Goal: Information Seeking & Learning: Learn about a topic

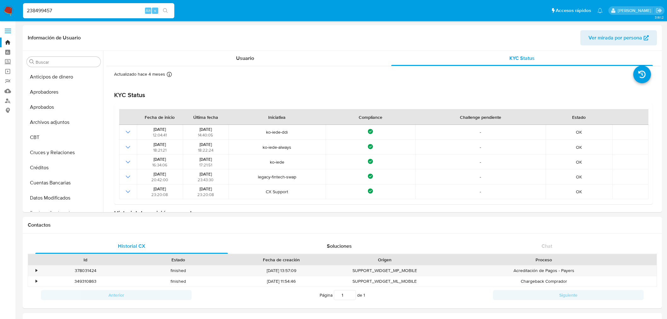
select select "10"
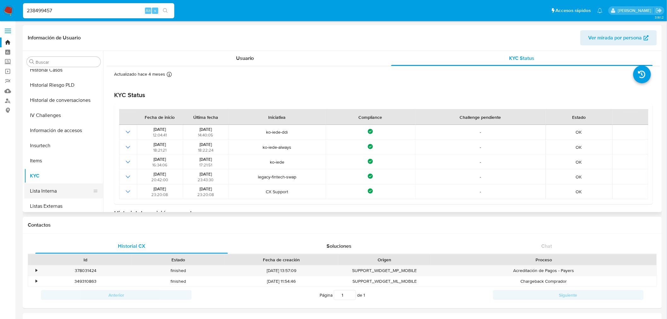
scroll to position [172, 0]
click at [63, 117] on button "General" at bounding box center [61, 116] width 74 height 15
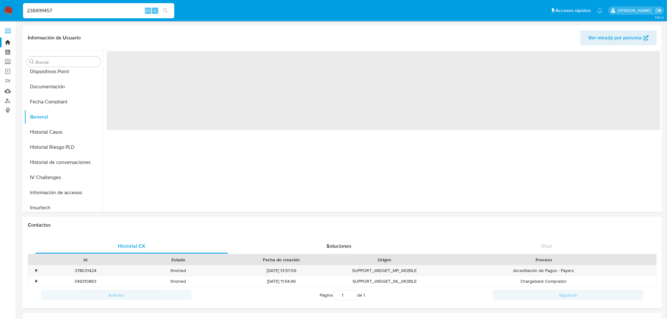
scroll to position [385, 0]
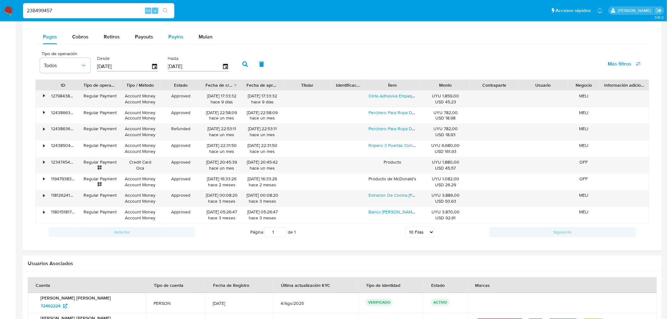
click at [161, 33] on button "Payins" at bounding box center [176, 36] width 30 height 15
select select "10"
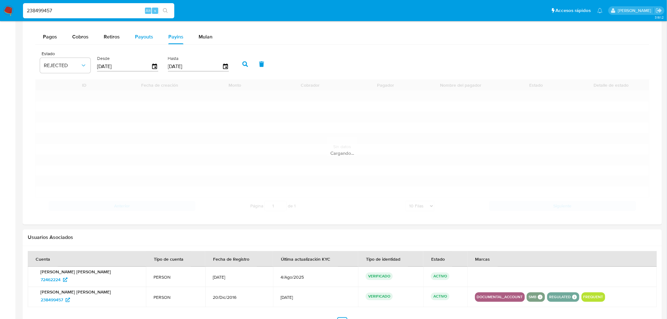
click at [152, 37] on span "Payouts" at bounding box center [144, 36] width 18 height 7
select select "10"
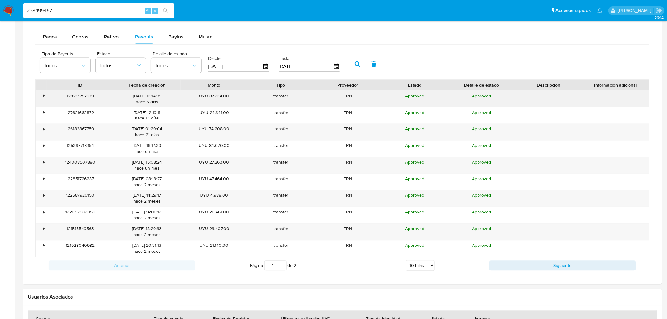
click at [47, 98] on div "128281757979" at bounding box center [80, 99] width 67 height 16
click at [40, 98] on div "•" at bounding box center [41, 99] width 11 height 16
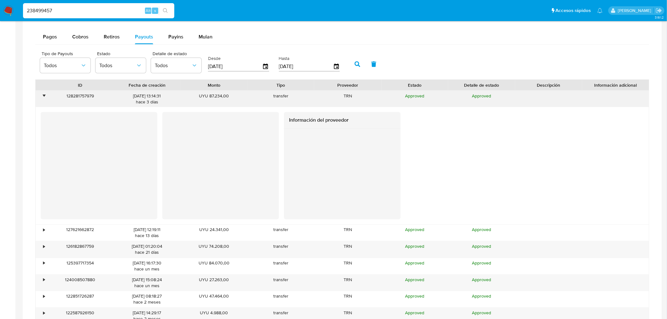
click at [40, 98] on div "•" at bounding box center [41, 99] width 11 height 16
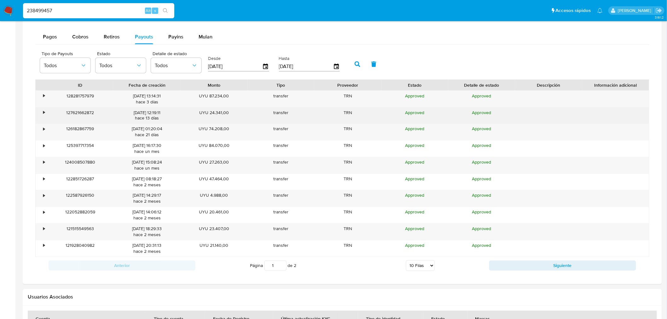
click at [40, 115] on div "•" at bounding box center [41, 115] width 11 height 16
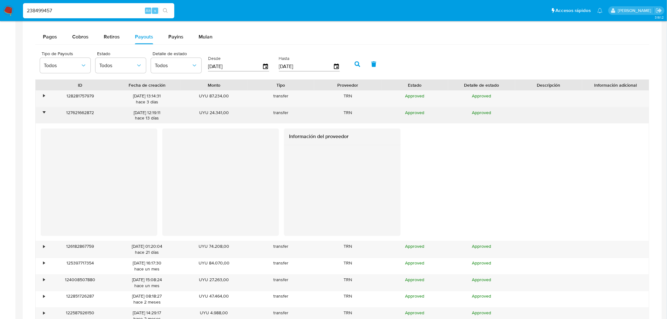
click at [40, 115] on div "•" at bounding box center [41, 115] width 11 height 16
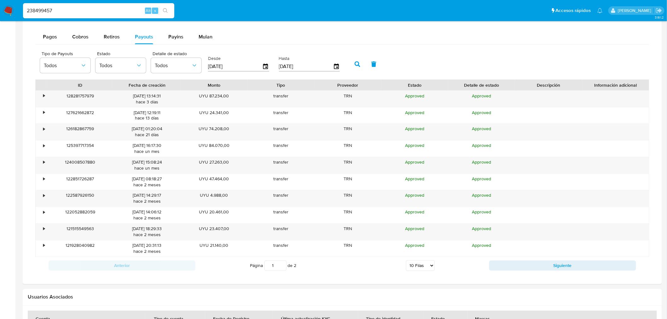
click at [61, 12] on input "238499457" at bounding box center [98, 11] width 151 height 8
paste input "006264990"
type input "2006264990"
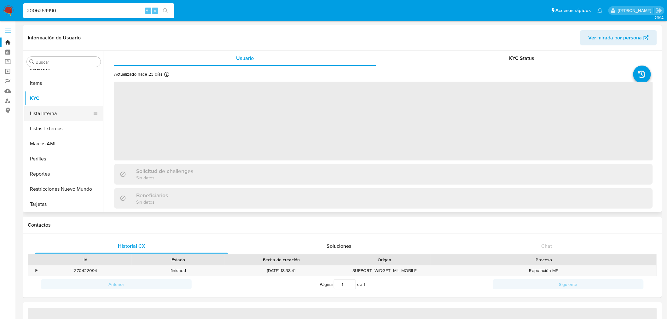
scroll to position [171, 0]
select select "10"
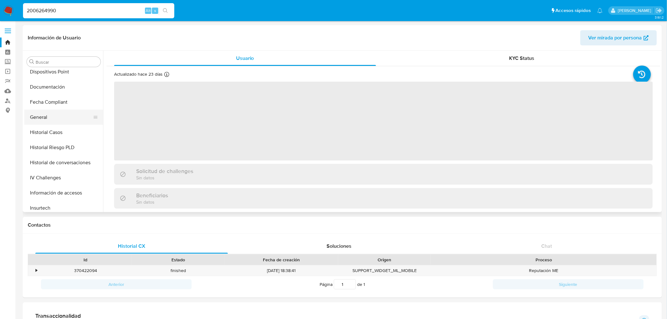
click at [48, 115] on button "General" at bounding box center [61, 117] width 74 height 15
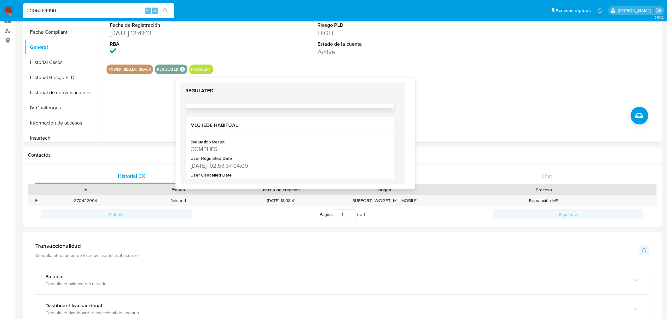
scroll to position [140, 0]
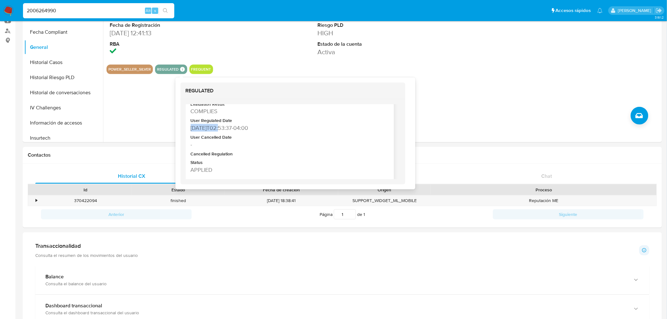
drag, startPoint x: 219, startPoint y: 126, endPoint x: 191, endPoint y: 126, distance: 28.4
click at [191, 126] on div "2025-09-15T02:53:37-04:00" at bounding box center [289, 128] width 197 height 8
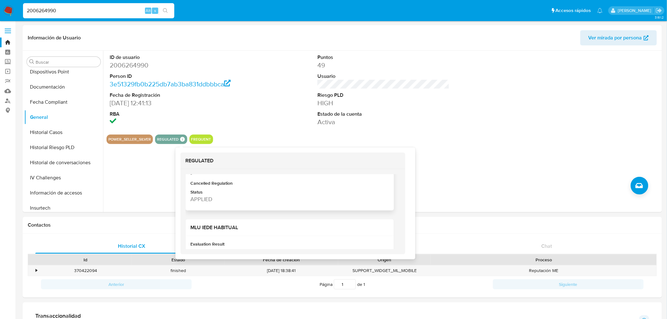
scroll to position [105, 0]
drag, startPoint x: 223, startPoint y: 196, endPoint x: 213, endPoint y: 200, distance: 10.8
click at [213, 200] on div "MLU IEDE HABITUAL" at bounding box center [290, 192] width 208 height 17
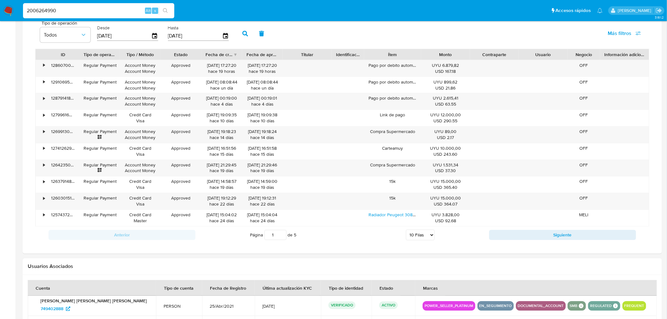
scroll to position [560, 0]
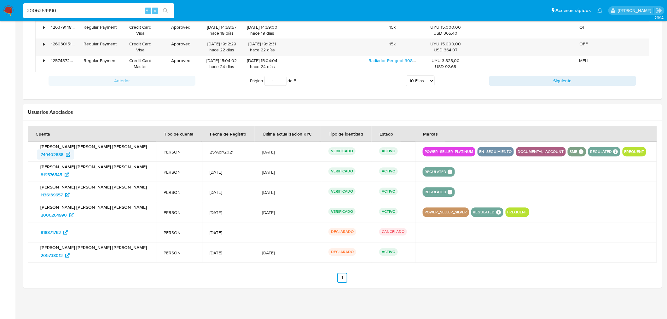
click at [51, 152] on span "749402888" at bounding box center [52, 154] width 23 height 10
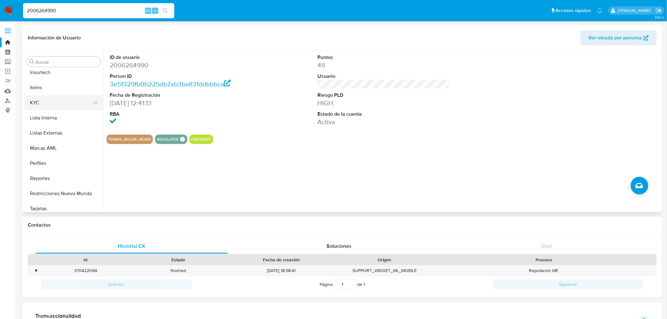
scroll to position [311, 0]
click at [66, 101] on button "KYC" at bounding box center [61, 98] width 74 height 15
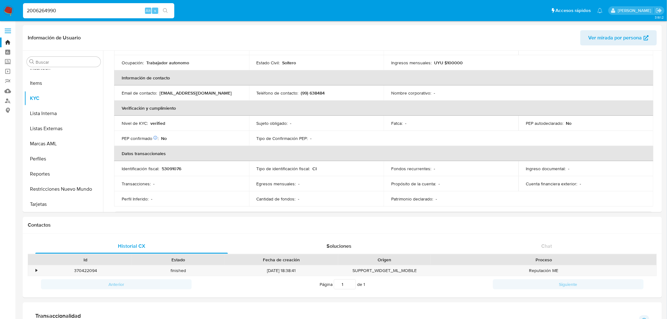
scroll to position [140, 0]
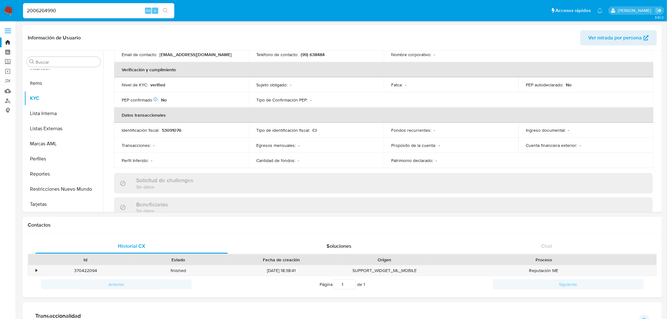
click at [58, 2] on div "2006264990 Alt s" at bounding box center [98, 11] width 151 height 18
click at [59, 10] on input "2006264990" at bounding box center [98, 11] width 151 height 8
paste input "665084866"
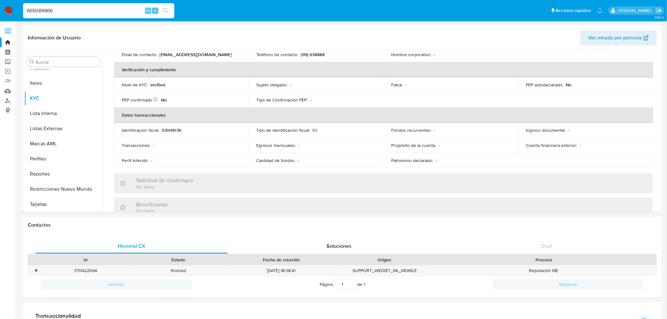
type input "665084866"
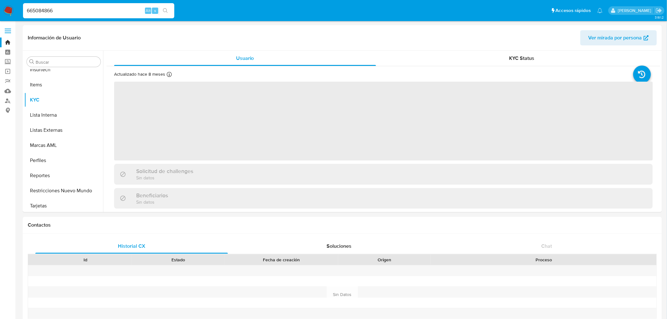
scroll to position [311, 0]
select select "10"
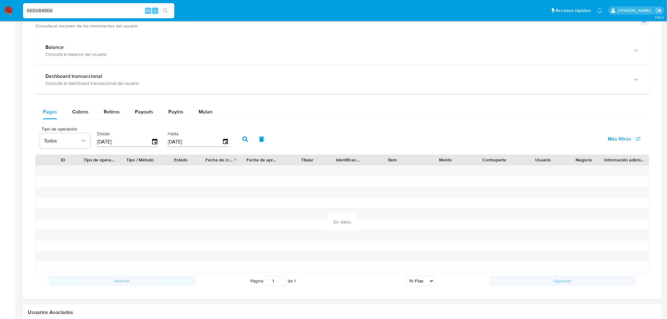
scroll to position [483, 0]
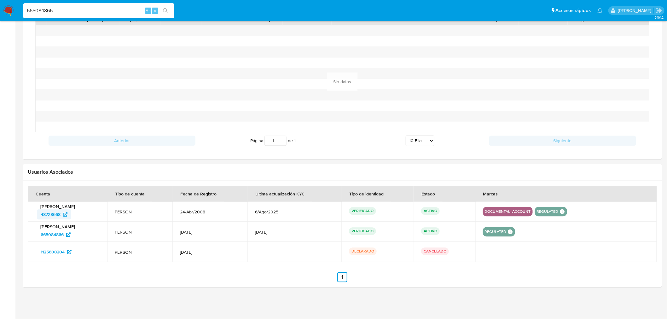
click at [53, 213] on span "48728668" at bounding box center [51, 215] width 20 height 10
click at [39, 10] on input "665084866" at bounding box center [98, 11] width 151 height 8
paste input "488465"
type input "6488465"
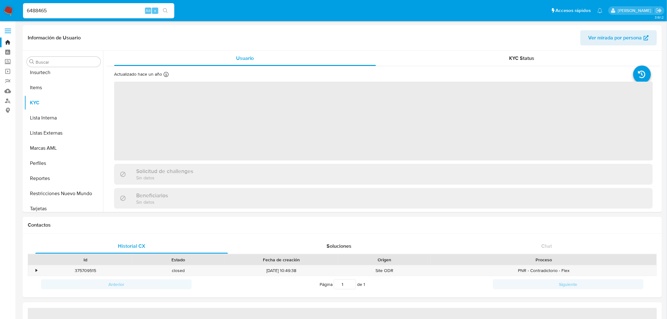
scroll to position [311, 0]
select select "10"
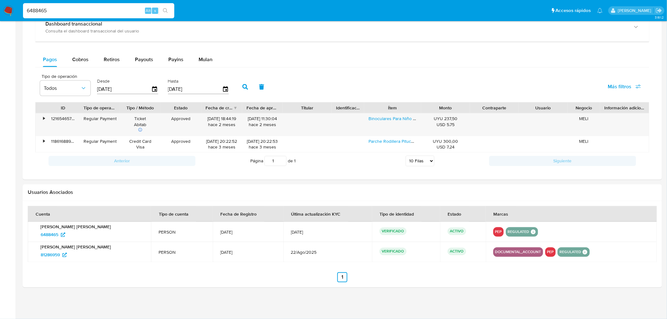
scroll to position [352, 0]
click at [55, 256] on span "81286959" at bounding box center [50, 255] width 19 height 10
click at [61, 0] on nav "Pausado Ver notificaciones 6488465 Alt s Accesos rápidos Presiona las siguiente…" at bounding box center [333, 10] width 667 height 21
click at [61, 9] on input "6488465" at bounding box center [98, 11] width 151 height 8
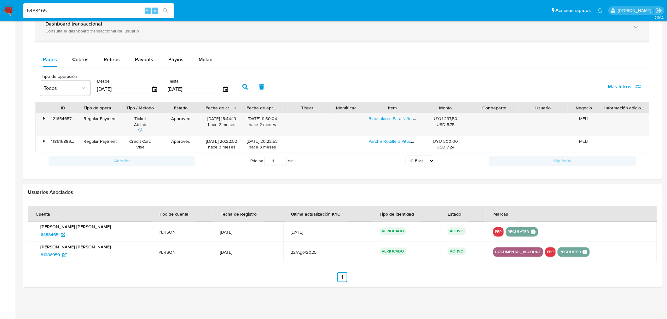
paste input "1583741449"
type input "1583741449"
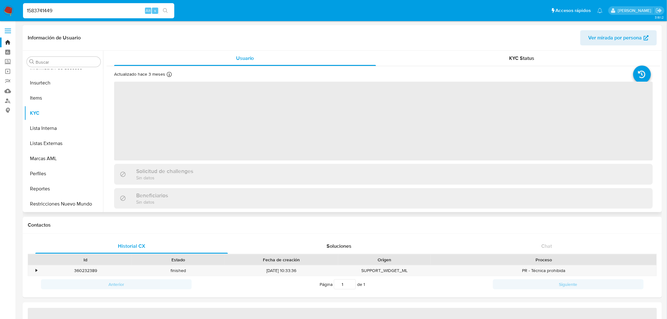
scroll to position [311, 0]
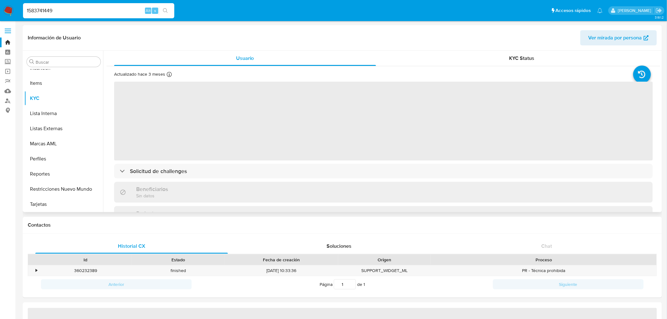
select select "10"
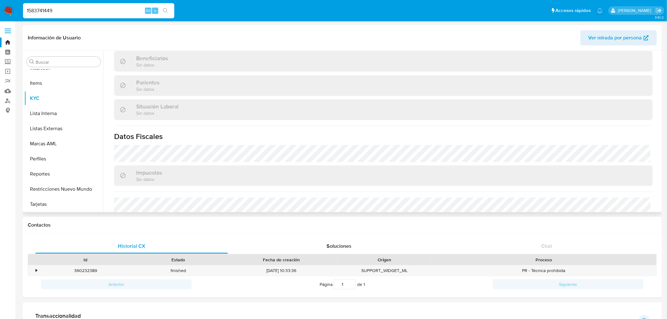
scroll to position [210, 0]
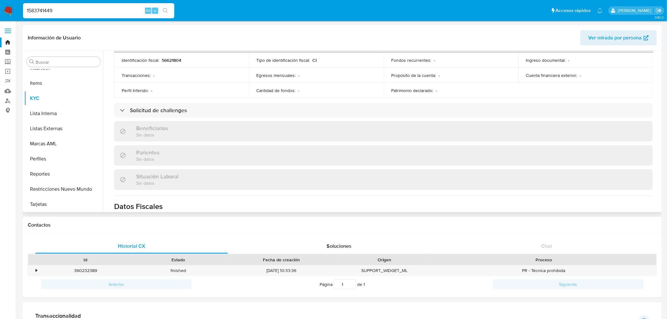
click at [193, 101] on div "Actualizado hace 3 meses Creado: 09/12/2023 01:45:36 Actualizado: 26/06/2025 11…" at bounding box center [384, 78] width 554 height 445
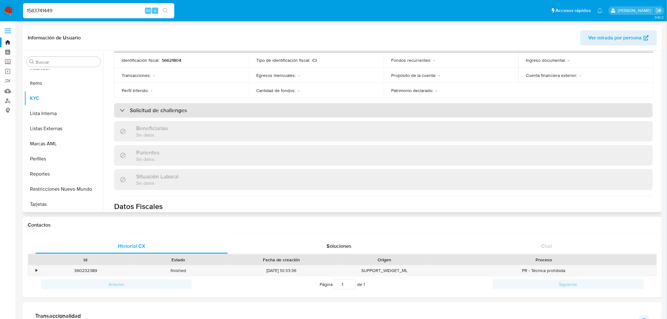
click at [192, 108] on div "Solicitud de challenges" at bounding box center [383, 110] width 539 height 14
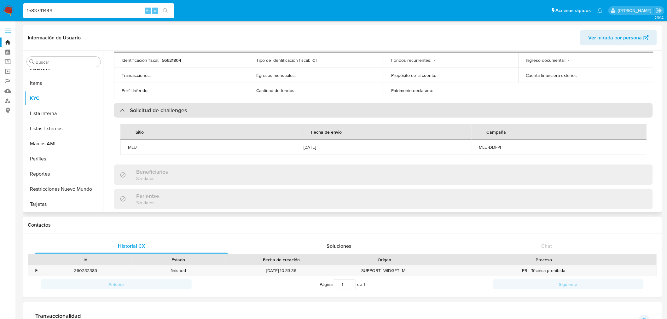
click at [192, 108] on div "Solicitud de challenges" at bounding box center [383, 110] width 539 height 14
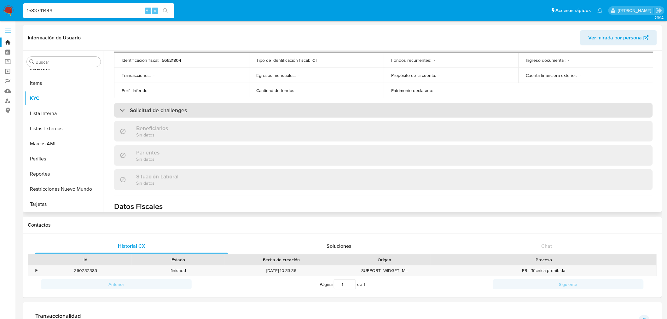
click at [192, 108] on div "Solicitud de challenges" at bounding box center [383, 110] width 539 height 14
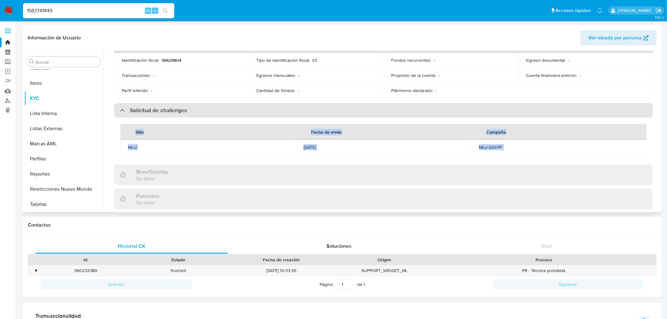
click at [192, 108] on div "Solicitud de challenges" at bounding box center [383, 110] width 539 height 14
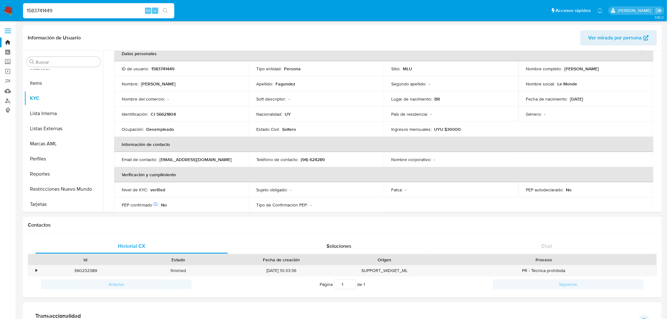
click at [521, 55] on th "Datos personales" at bounding box center [383, 53] width 539 height 15
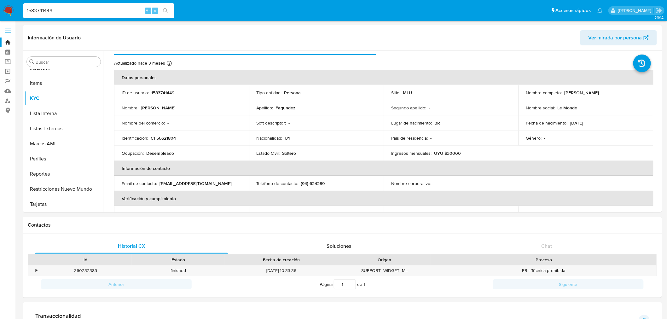
scroll to position [0, 0]
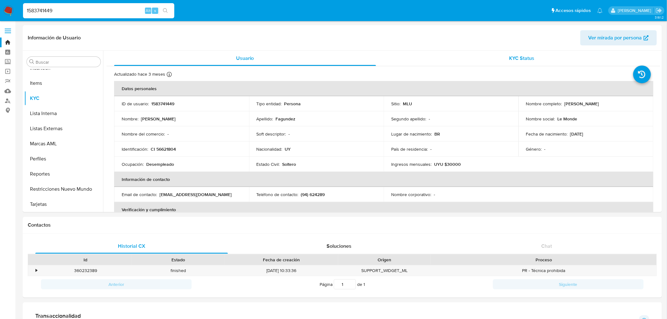
click at [525, 62] on div "KYC Status" at bounding box center [522, 58] width 262 height 15
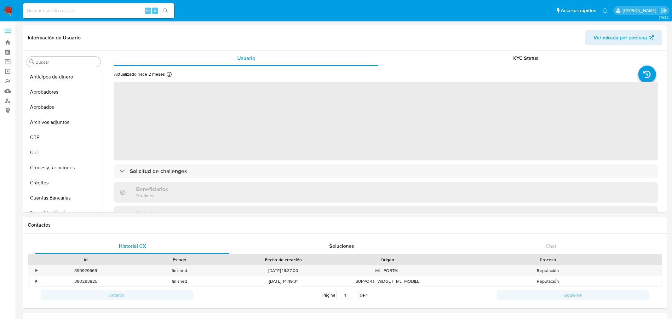
select select "10"
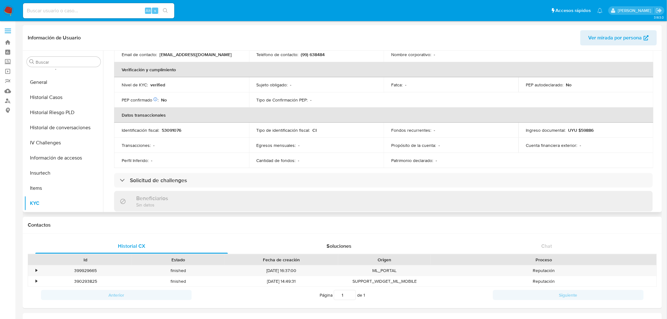
scroll to position [175, 0]
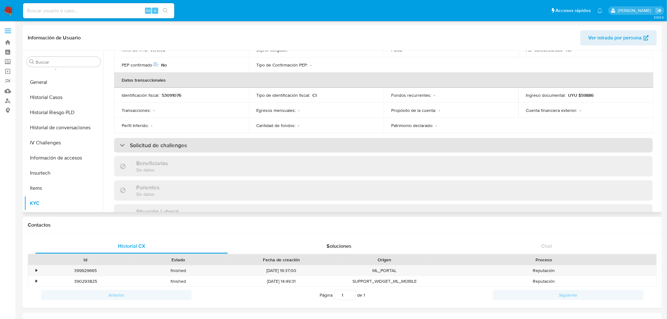
click at [215, 146] on div "Solicitud de challenges" at bounding box center [383, 145] width 539 height 14
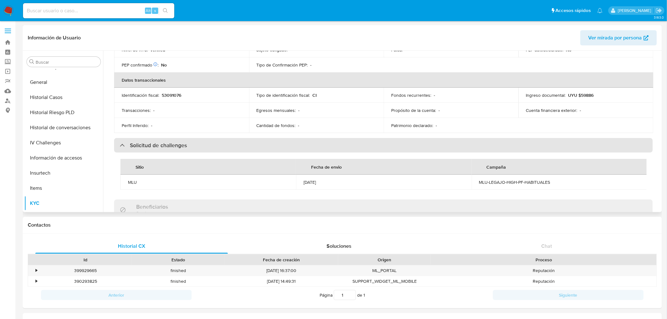
click at [215, 146] on div "Solicitud de challenges" at bounding box center [383, 145] width 539 height 14
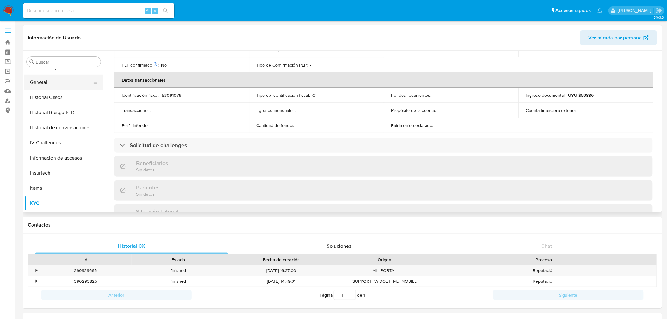
click at [48, 79] on button "General" at bounding box center [61, 82] width 74 height 15
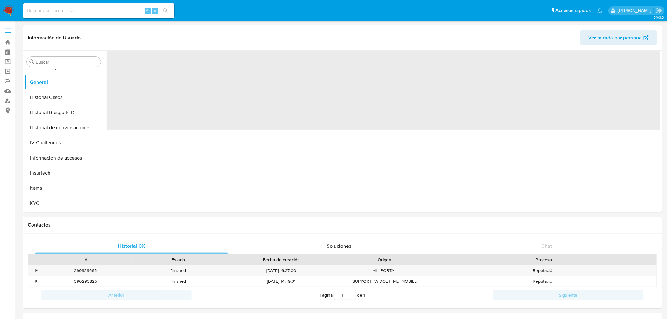
scroll to position [0, 0]
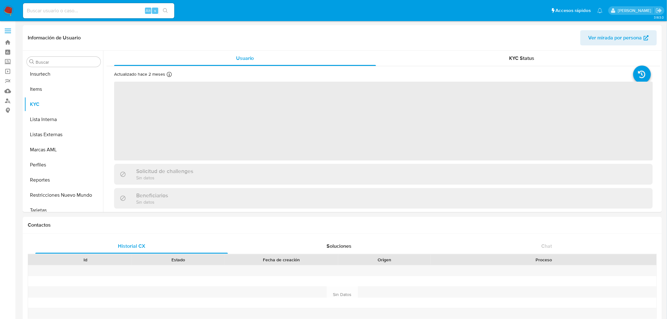
scroll to position [327, 0]
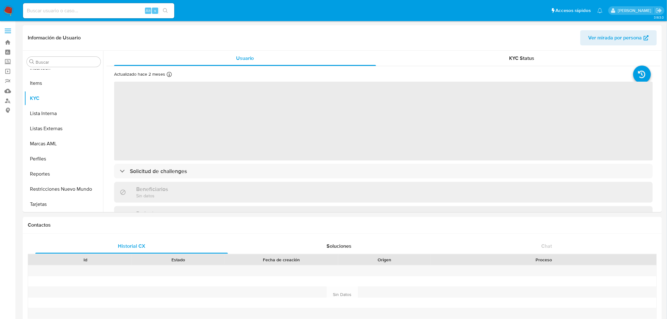
select select "10"
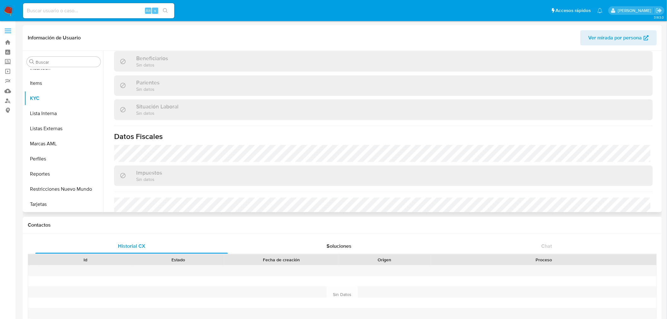
scroll to position [245, 0]
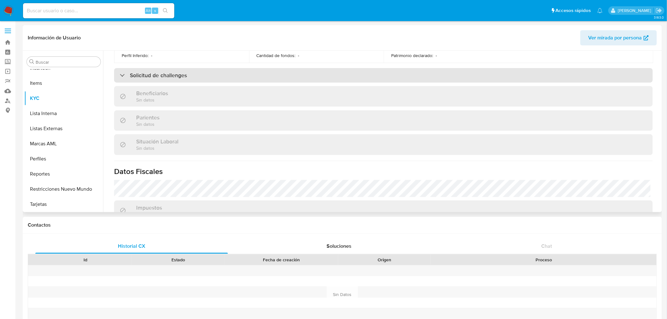
click at [210, 71] on div "Solicitud de challenges" at bounding box center [383, 75] width 539 height 14
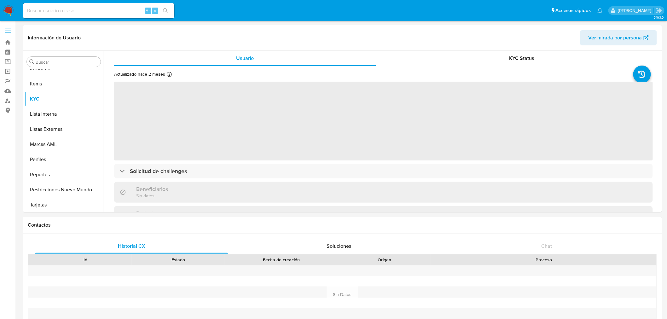
scroll to position [327, 0]
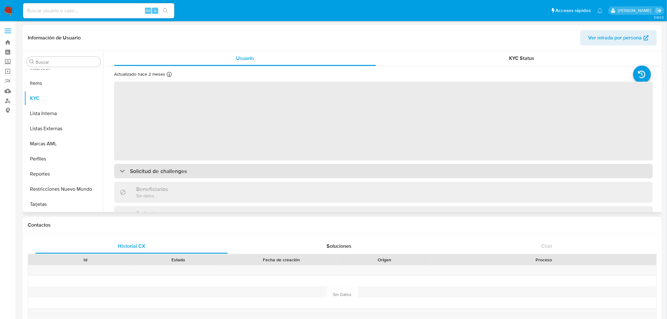
click at [188, 167] on div "Solicitud de challenges" at bounding box center [383, 171] width 539 height 14
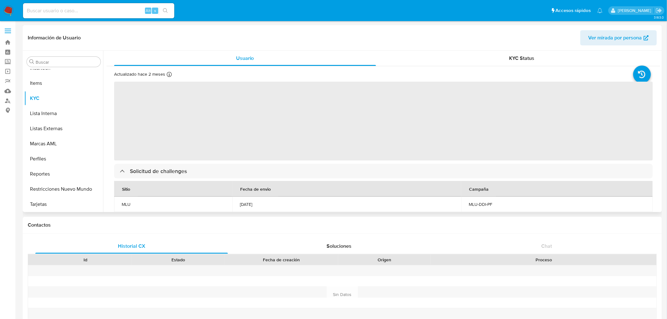
select select "10"
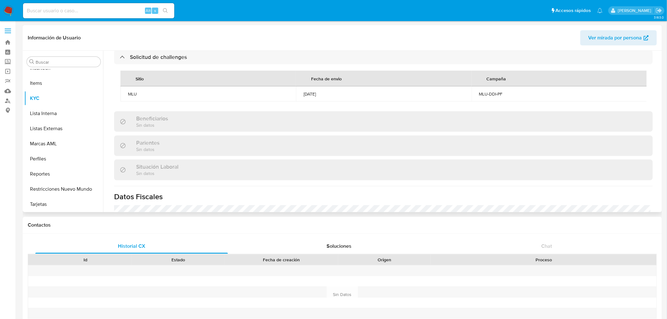
scroll to position [207, 0]
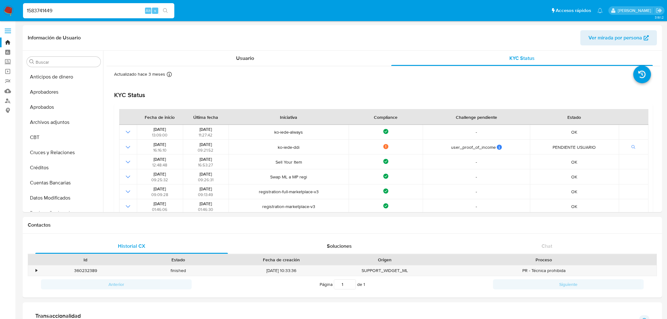
select select "10"
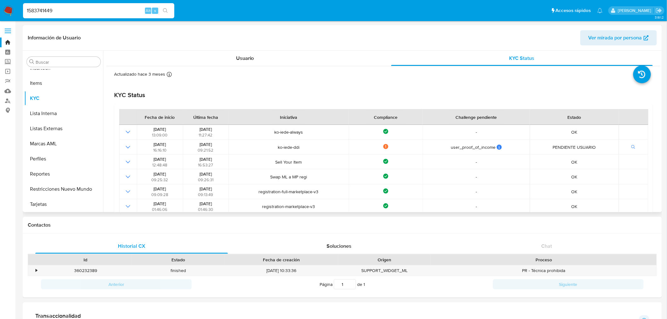
click at [218, 67] on div "Actualizado hace 3 meses Creado: 09/12/2023 01:45:36 Actualizado: 26/06/2025 11…" at bounding box center [384, 179] width 554 height 227
click at [231, 58] on div "Usuario" at bounding box center [245, 58] width 262 height 15
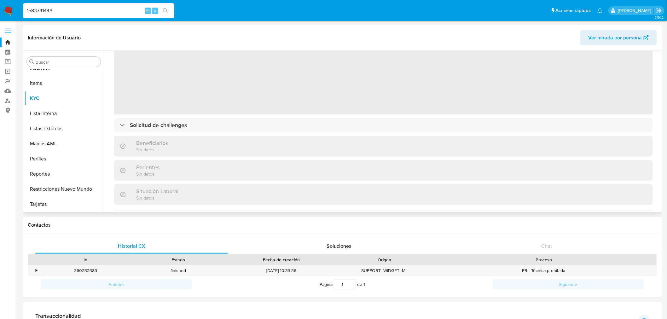
scroll to position [105, 0]
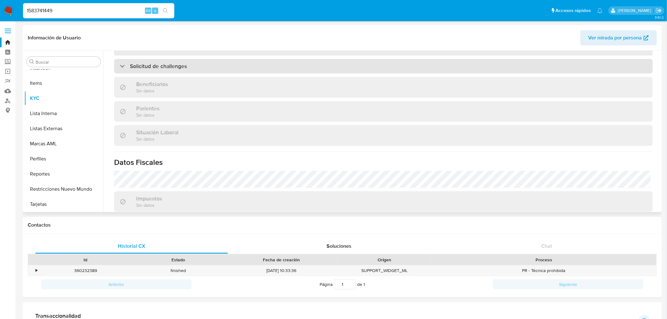
click at [243, 67] on div "Solicitud de challenges" at bounding box center [383, 66] width 539 height 14
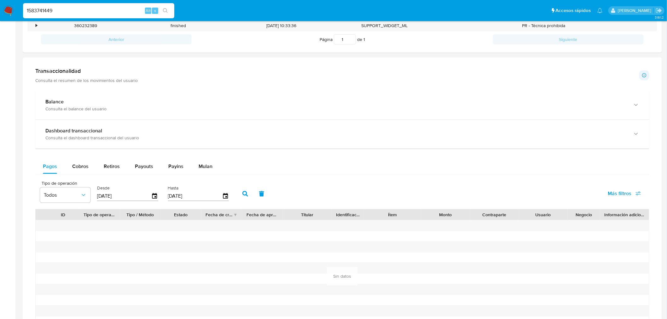
scroll to position [440, 0]
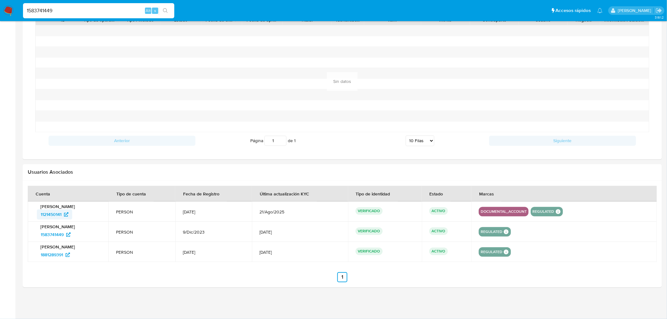
click at [51, 212] on span "1121450141" at bounding box center [51, 215] width 21 height 10
click at [57, 254] on span "1881289391" at bounding box center [52, 255] width 22 height 10
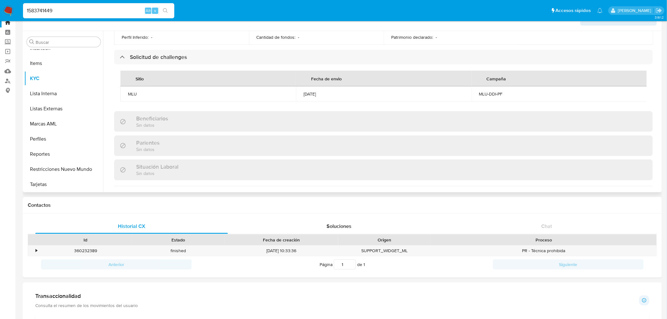
scroll to position [242, 0]
click at [42, 7] on input "1583741449" at bounding box center [98, 11] width 151 height 8
paste input "86845122"
type input "86845122"
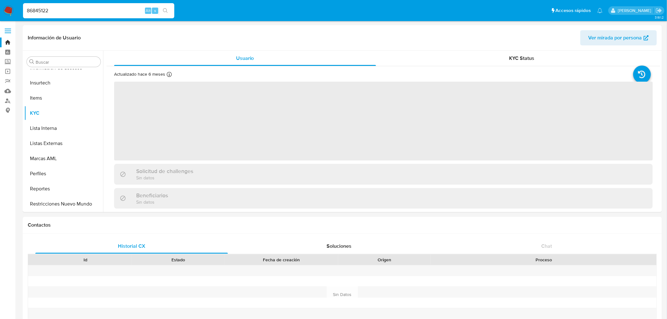
scroll to position [311, 0]
select select "10"
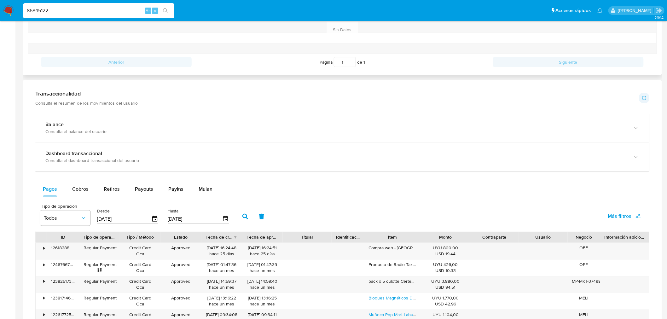
scroll to position [472, 0]
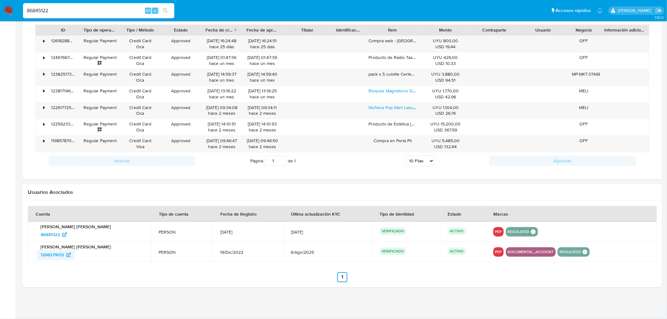
click at [49, 254] on span "1268279012" at bounding box center [52, 255] width 23 height 10
click at [55, 8] on input "86845122" at bounding box center [98, 11] width 151 height 8
paste input "1476800377"
type input "1476800377"
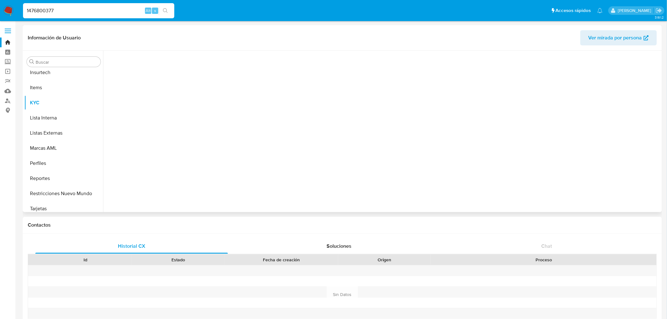
scroll to position [311, 0]
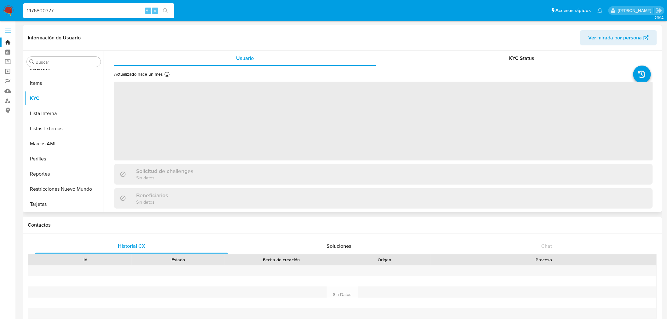
select select "10"
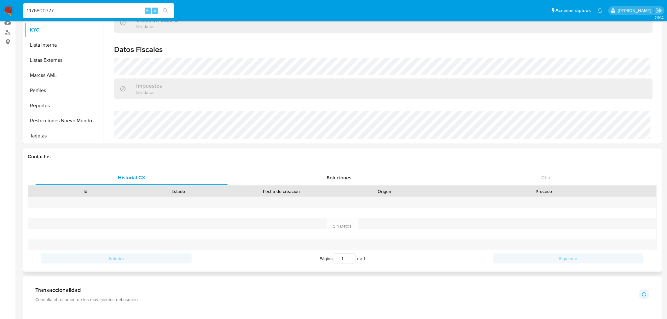
scroll to position [483, 0]
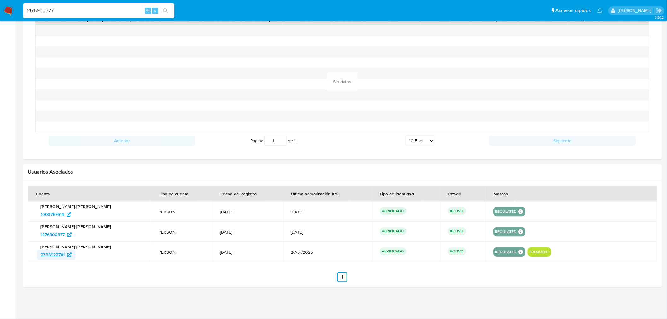
click at [58, 255] on span "2338922741" at bounding box center [53, 255] width 24 height 10
click at [47, 211] on span "1090767614" at bounding box center [52, 215] width 23 height 10
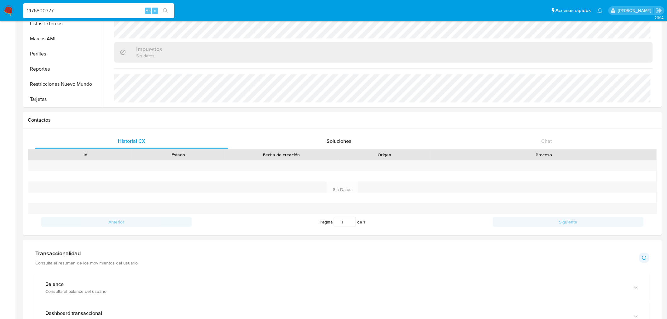
scroll to position [0, 0]
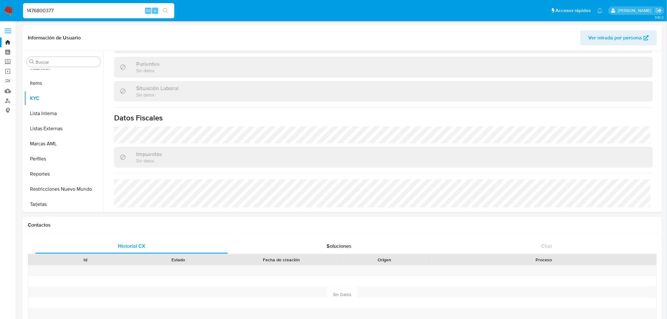
click at [55, 9] on input "1476800377" at bounding box center [98, 11] width 151 height 8
paste input "89030221"
type input "89030221"
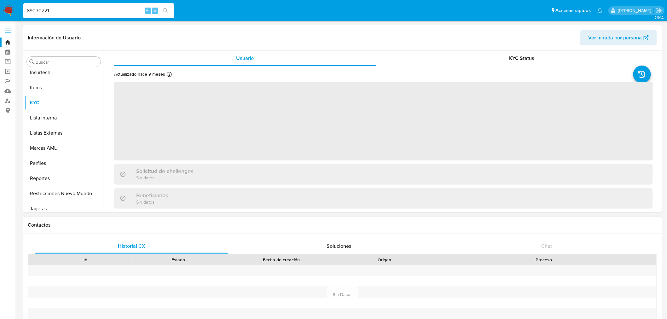
scroll to position [311, 0]
select select "10"
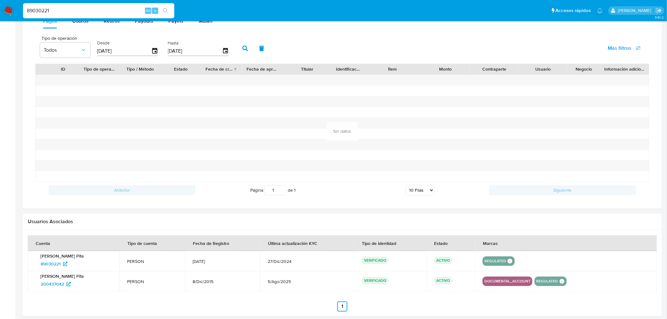
scroll to position [463, 0]
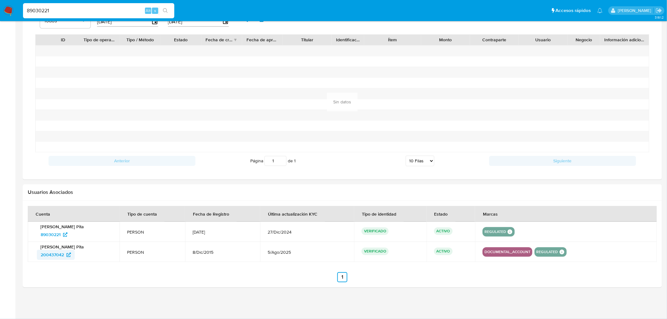
click at [49, 255] on span "200437042" at bounding box center [52, 255] width 23 height 10
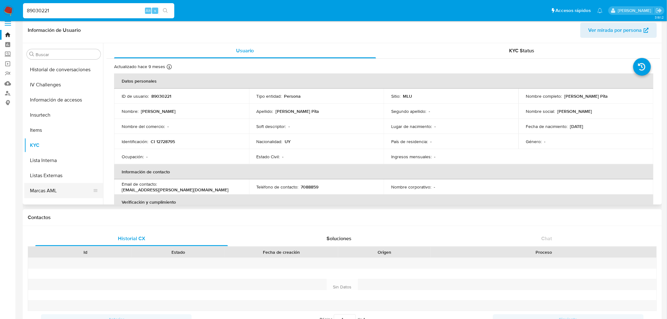
scroll to position [206, 0]
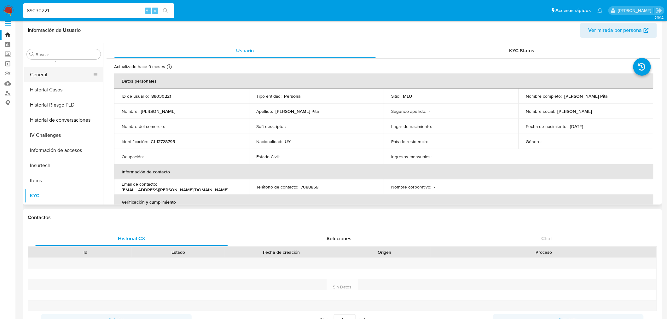
click at [54, 74] on button "General" at bounding box center [61, 74] width 74 height 15
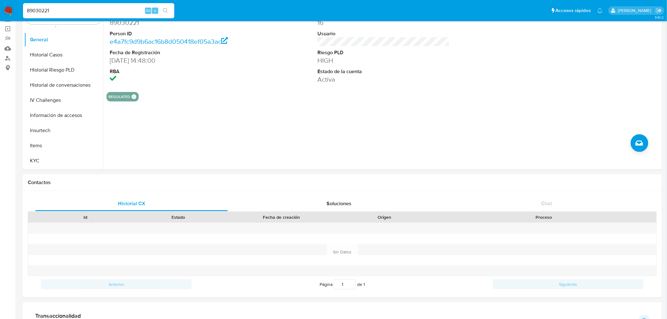
scroll to position [0, 0]
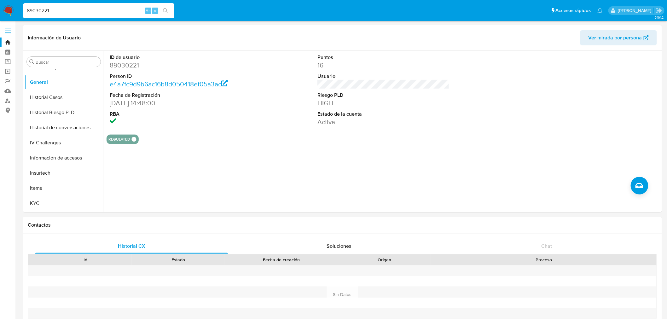
click at [57, 3] on div "89030221 Alt s" at bounding box center [98, 10] width 151 height 15
click at [58, 7] on input "89030221" at bounding box center [98, 11] width 151 height 8
paste input "1997689970"
type input "1997689970"
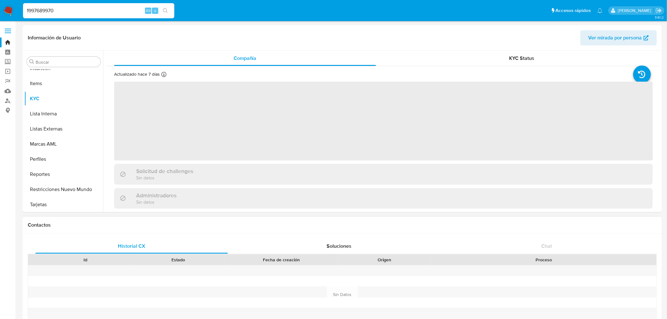
scroll to position [311, 0]
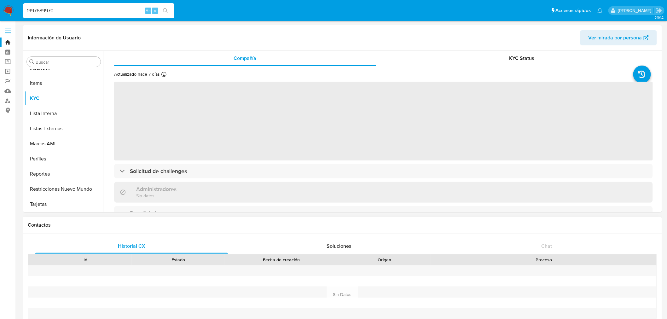
select select "10"
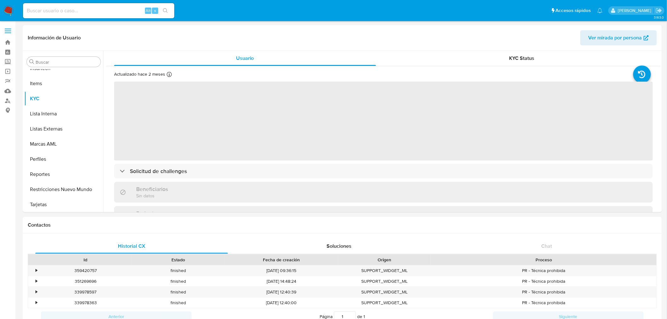
scroll to position [327, 0]
select select "10"
click at [178, 163] on div "Actualizado hace 2 meses Creado: 10/05/2022 15:44:58 Actualizado: 21/08/2025 23…" at bounding box center [384, 216] width 554 height 301
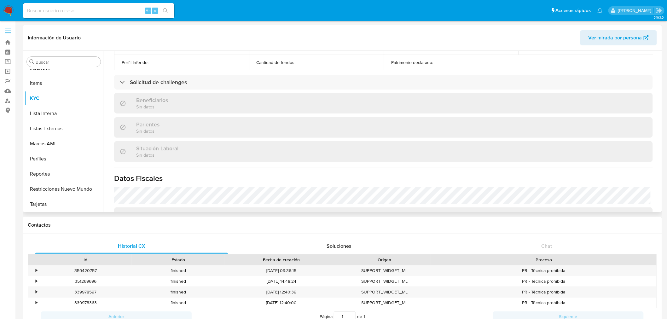
scroll to position [199, 0]
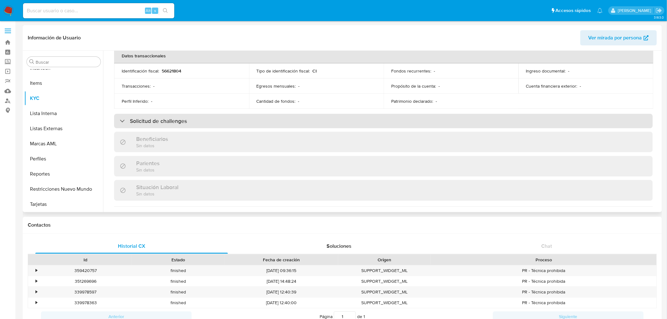
click at [185, 124] on h3 "Solicitud de challenges" at bounding box center [158, 121] width 57 height 7
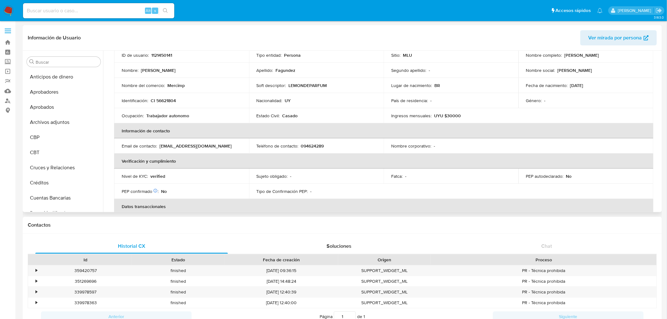
scroll to position [0, 0]
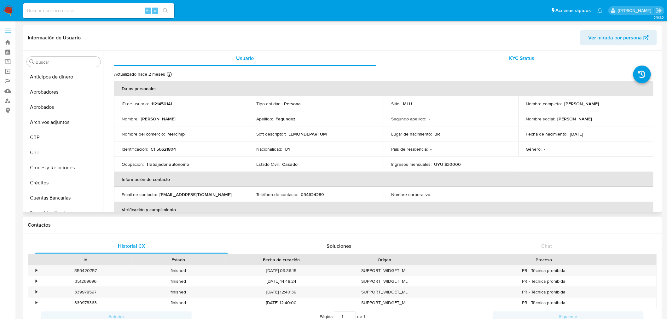
click at [484, 64] on div "KYC Status" at bounding box center [522, 58] width 262 height 15
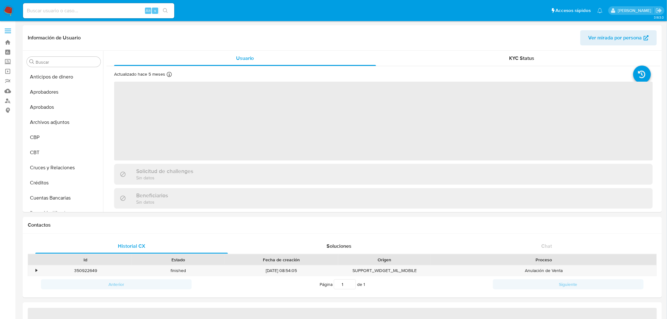
scroll to position [327, 0]
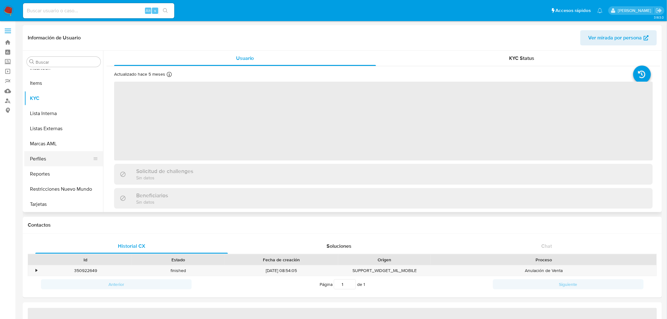
select select "10"
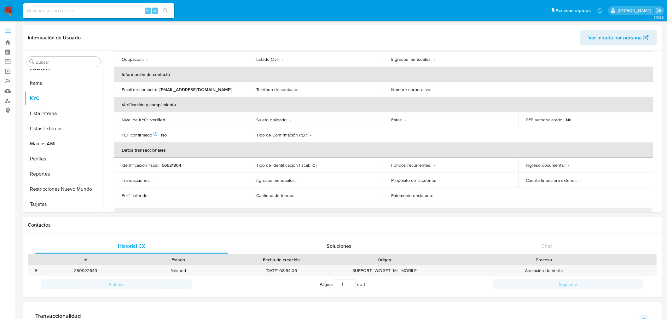
scroll to position [210, 0]
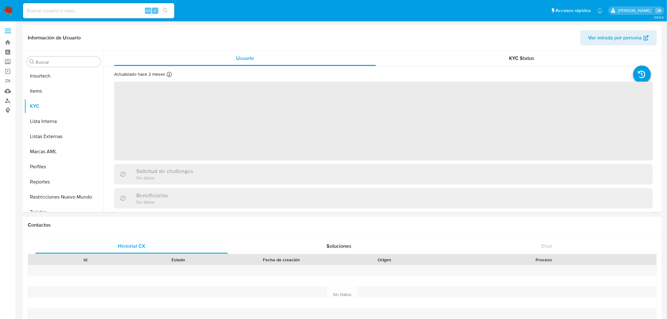
scroll to position [327, 0]
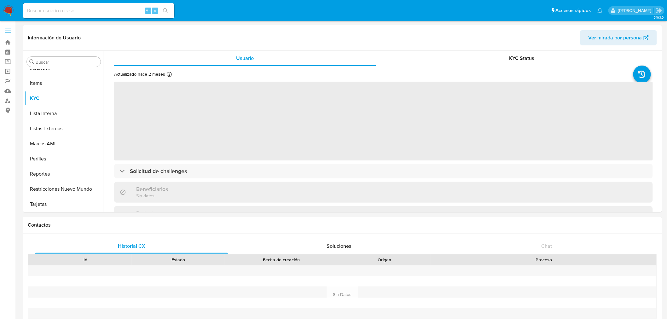
select select "10"
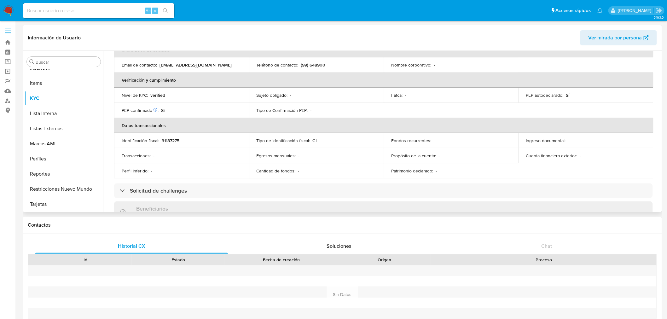
scroll to position [210, 0]
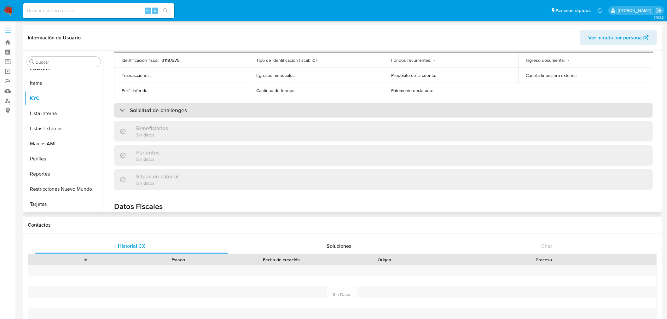
click at [270, 108] on div "Solicitud de challenges" at bounding box center [383, 110] width 539 height 14
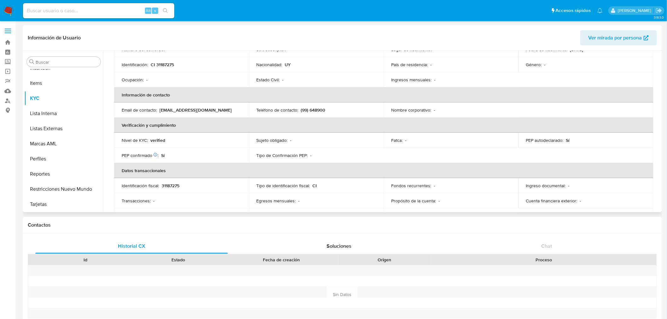
scroll to position [0, 0]
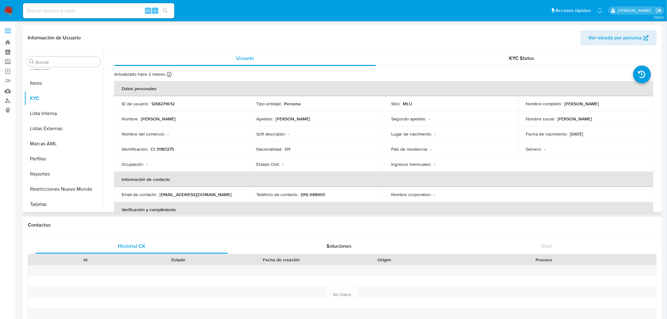
click at [163, 103] on p "1268279012" at bounding box center [162, 104] width 23 height 6
copy p "1268279012"
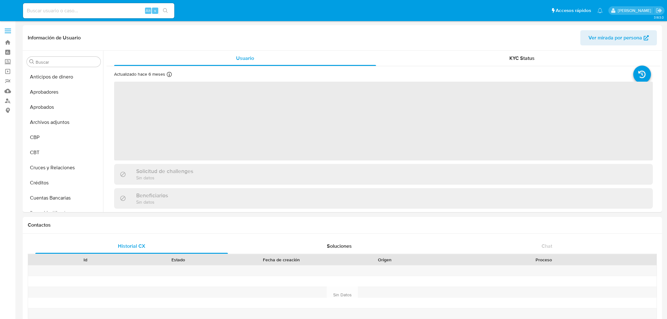
select select "10"
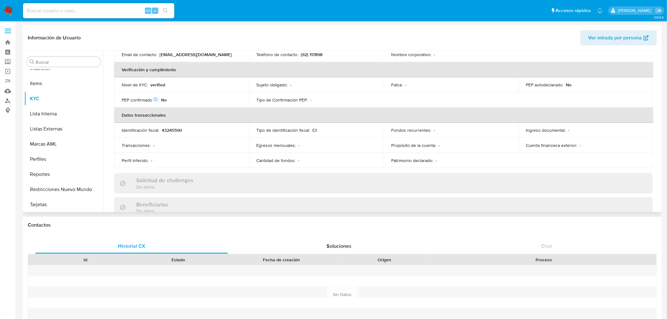
scroll to position [327, 0]
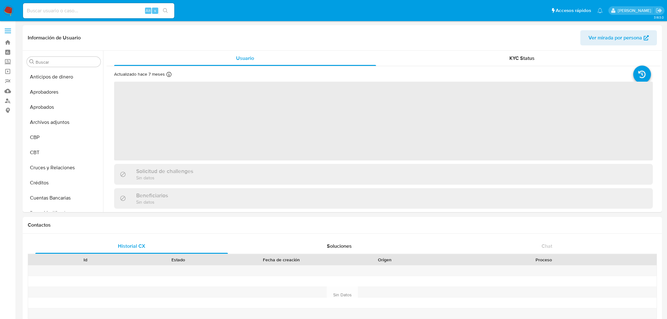
select select "10"
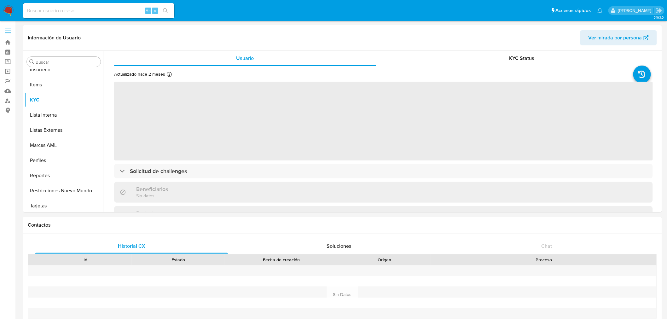
scroll to position [327, 0]
select select "10"
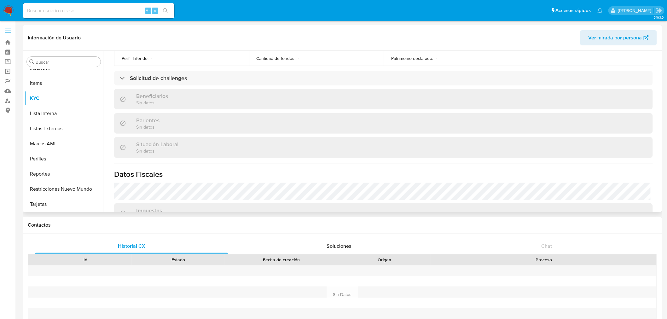
scroll to position [245, 0]
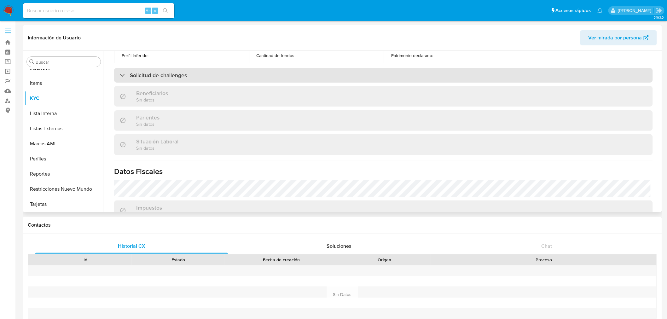
click at [191, 80] on div "Solicitud de challenges" at bounding box center [383, 75] width 539 height 14
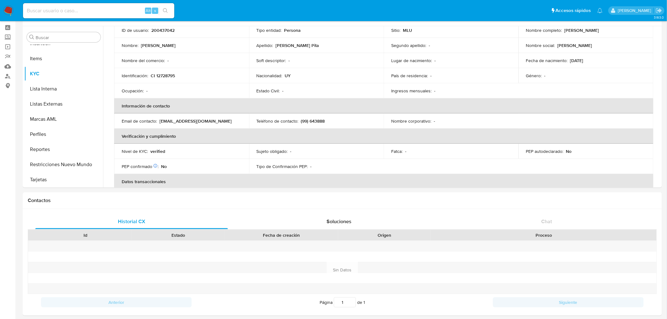
scroll to position [0, 0]
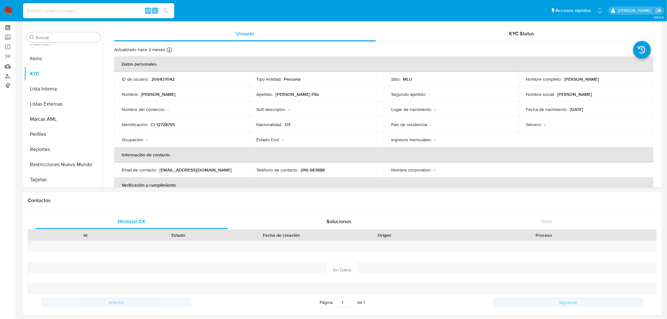
click at [158, 76] on p "200437042" at bounding box center [162, 79] width 23 height 6
copy p "200437042"
click at [519, 34] on span "KYC Status" at bounding box center [521, 33] width 25 height 7
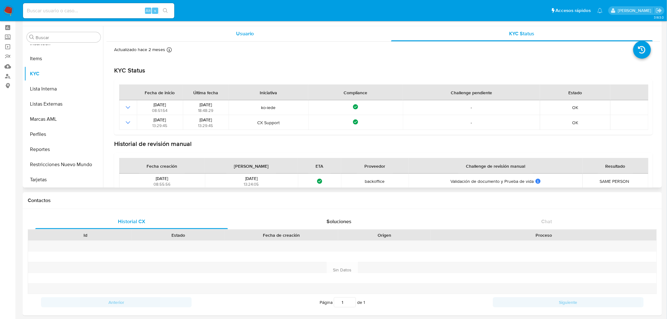
click at [262, 26] on div "Usuario" at bounding box center [245, 33] width 262 height 15
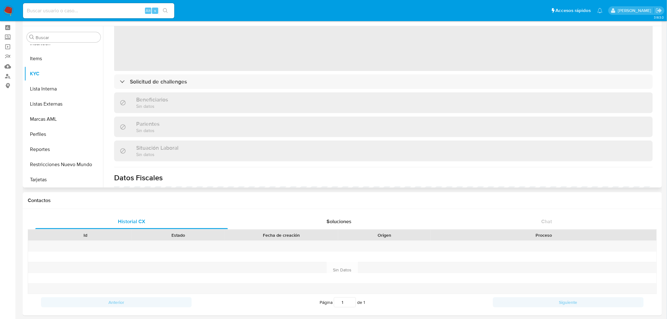
scroll to position [70, 0]
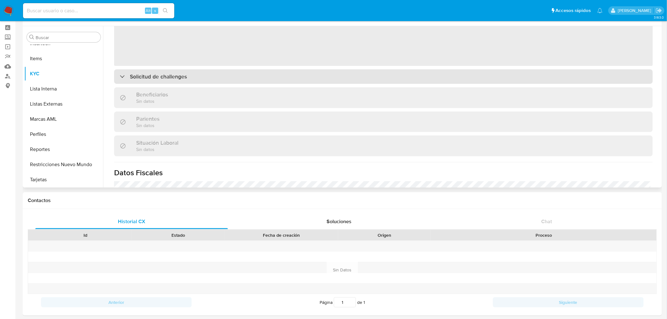
click at [343, 73] on div "Actualizado hace 2 meses Creado: 20/01/2022 06:43:37 Actualizado: 05/08/2025 23…" at bounding box center [384, 120] width 554 height 296
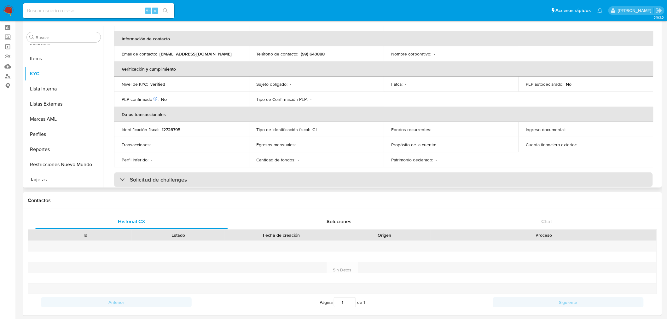
scroll to position [175, 0]
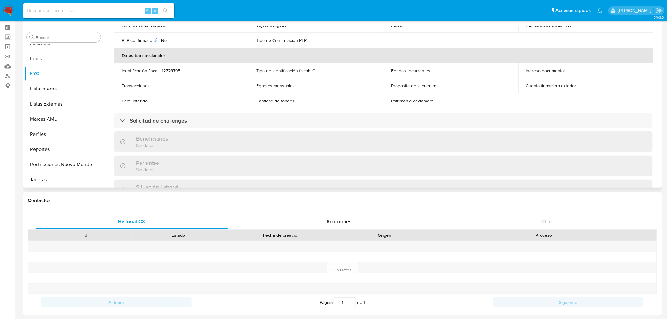
click at [339, 128] on div "Actualizado hace 2 meses Creado: 20/01/2022 06:43:37 Actualizado: 05/08/2025 23…" at bounding box center [384, 89] width 554 height 445
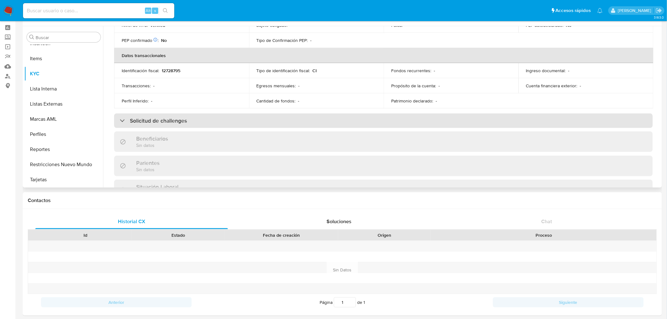
click at [344, 117] on div "Solicitud de challenges" at bounding box center [383, 120] width 539 height 14
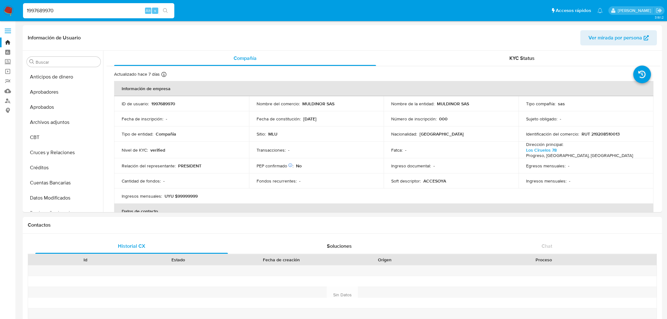
select select "10"
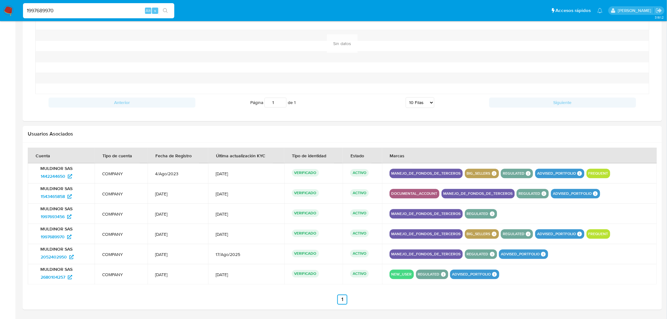
scroll to position [543, 0]
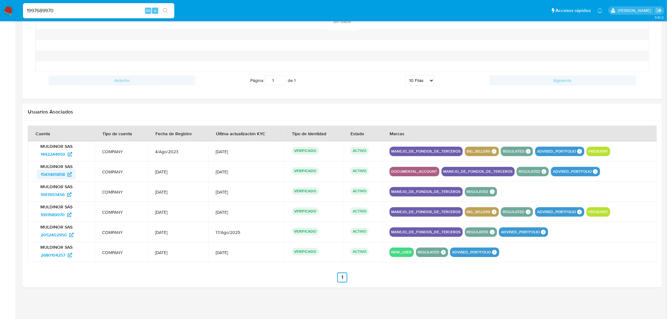
click at [60, 176] on span "1543465858" at bounding box center [53, 174] width 24 height 10
click at [61, 151] on span "1442244650" at bounding box center [53, 154] width 25 height 10
click at [58, 197] on span "1997693456" at bounding box center [53, 194] width 24 height 10
click at [58, 215] on span "1997689970" at bounding box center [53, 215] width 24 height 10
click at [59, 234] on span "2052402950" at bounding box center [54, 235] width 26 height 10
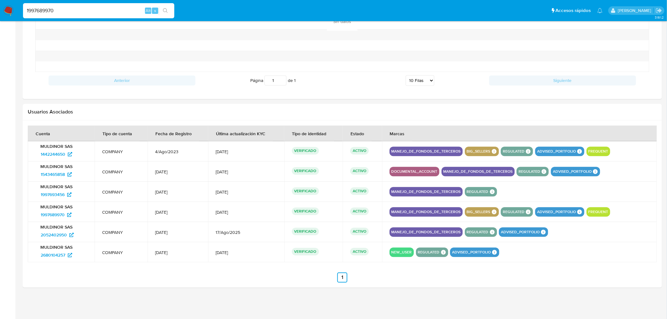
click at [49, 9] on input "1997689970" at bounding box center [98, 11] width 151 height 8
paste input "80799298"
type input "1980799298"
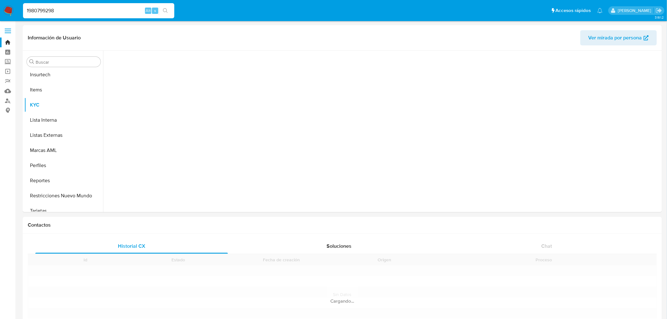
scroll to position [311, 0]
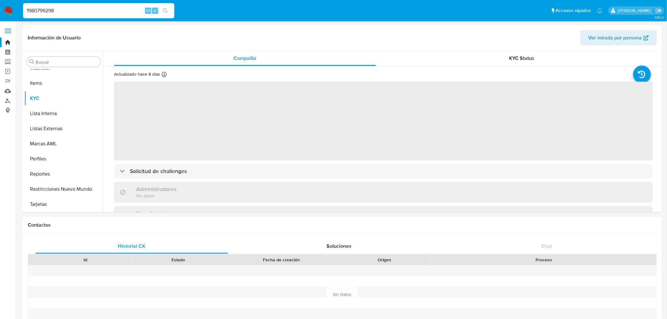
select select "10"
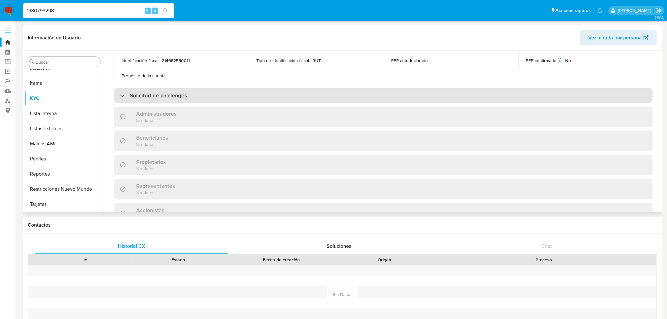
scroll to position [210, 0]
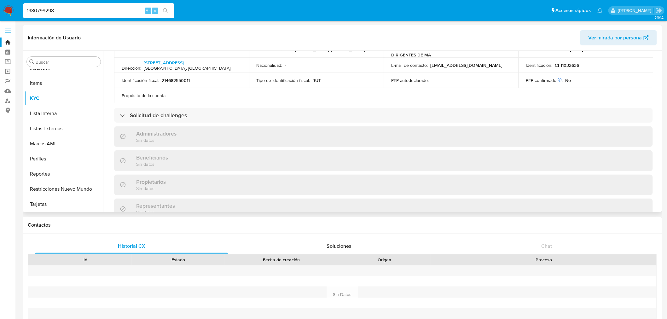
click at [234, 122] on div "Información de empresa ID de usuario : 1980799298 Nombre del comercio : ASOCIAC…" at bounding box center [383, 110] width 539 height 478
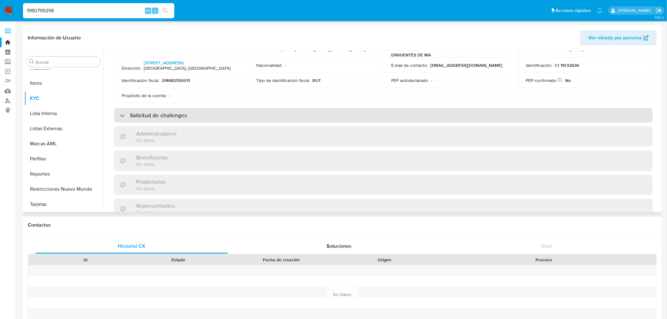
click at [233, 114] on div "Solicitud de challenges" at bounding box center [383, 115] width 539 height 14
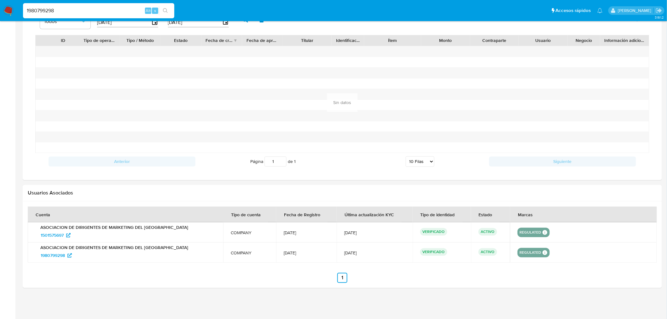
scroll to position [463, 0]
click at [60, 234] on span "1501575697" at bounding box center [52, 235] width 23 height 10
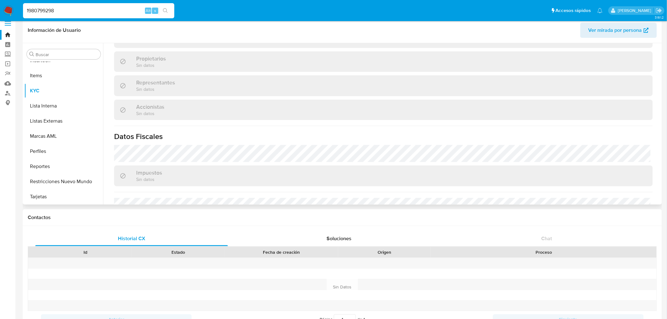
scroll to position [399, 0]
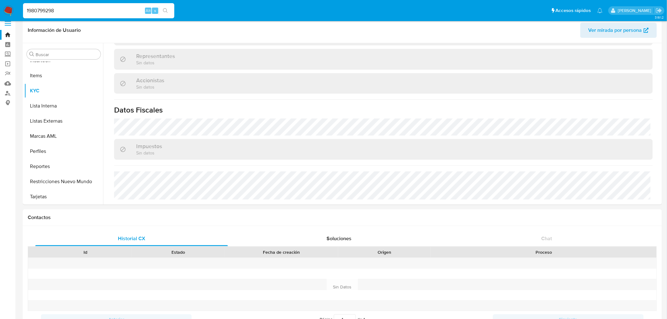
click at [49, 11] on input "1980799298" at bounding box center [98, 11] width 151 height 8
paste input "697891830"
type input "1697891830"
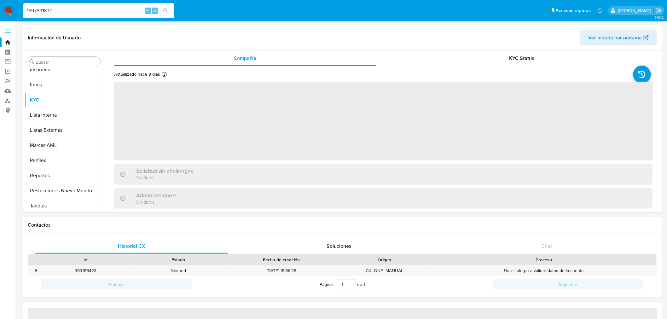
scroll to position [311, 0]
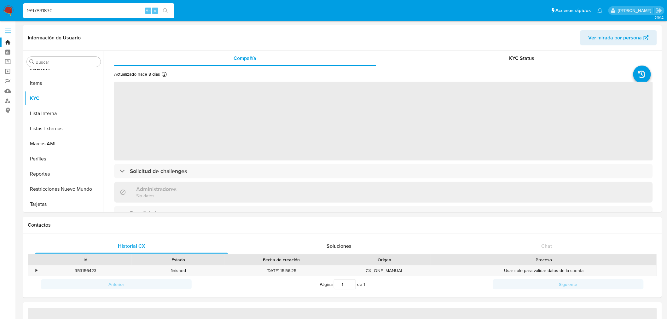
select select "10"
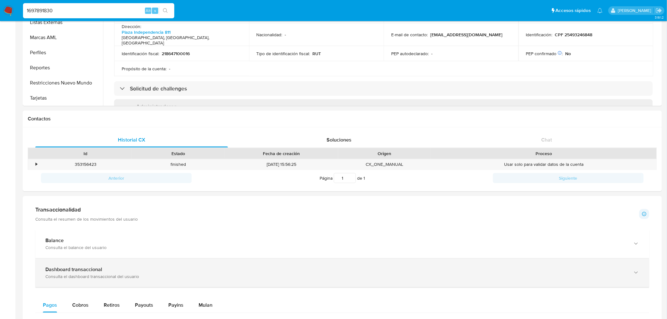
scroll to position [35, 0]
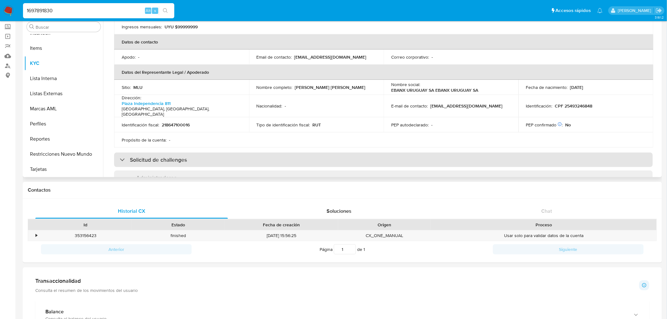
click at [194, 153] on div "Solicitud de challenges" at bounding box center [383, 160] width 539 height 14
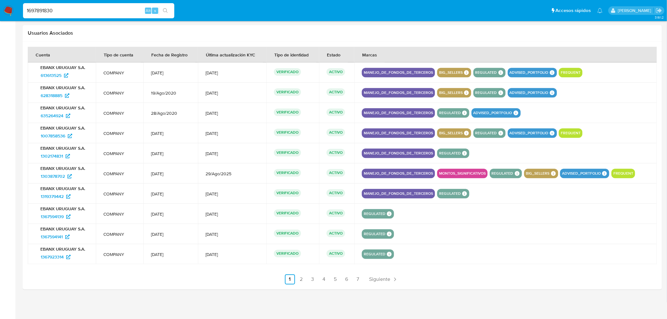
scroll to position [581, 0]
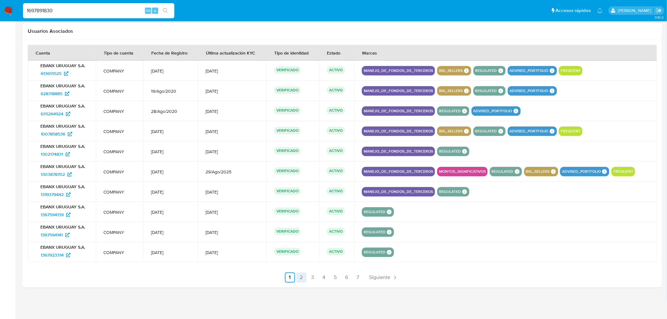
click at [301, 280] on link "2" at bounding box center [301, 277] width 10 height 10
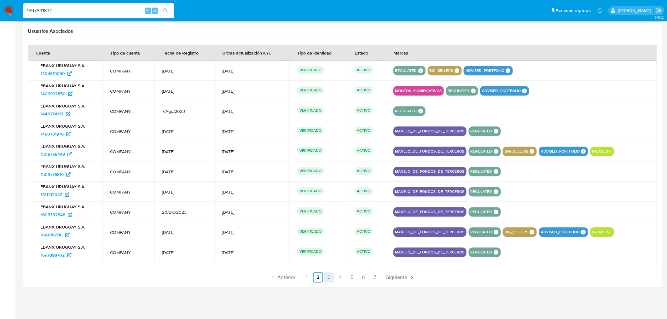
click at [329, 282] on link "3" at bounding box center [329, 277] width 10 height 10
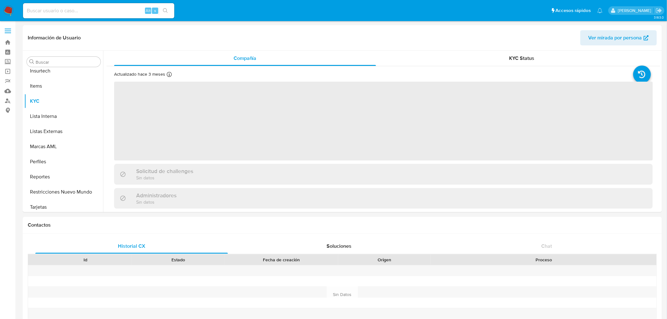
scroll to position [327, 0]
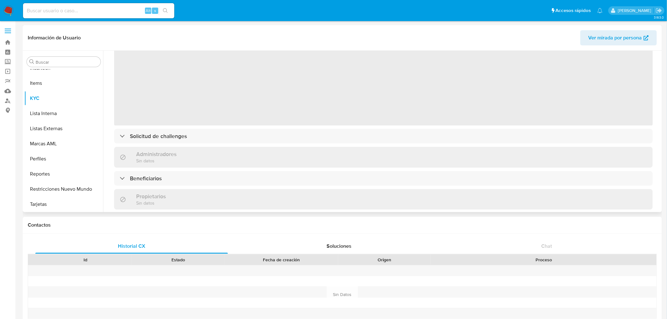
select select "10"
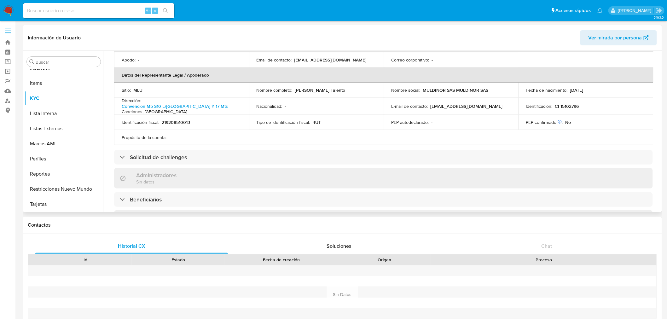
scroll to position [210, 0]
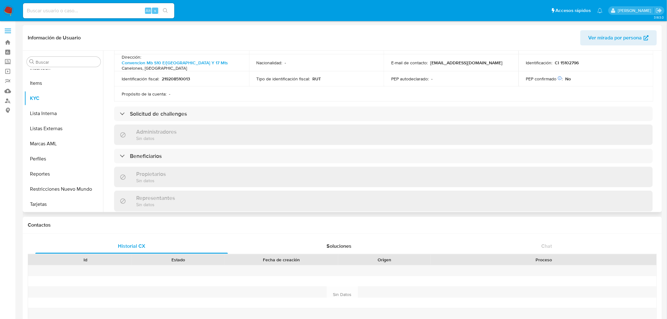
click at [171, 135] on p "Sin datos" at bounding box center [156, 138] width 40 height 6
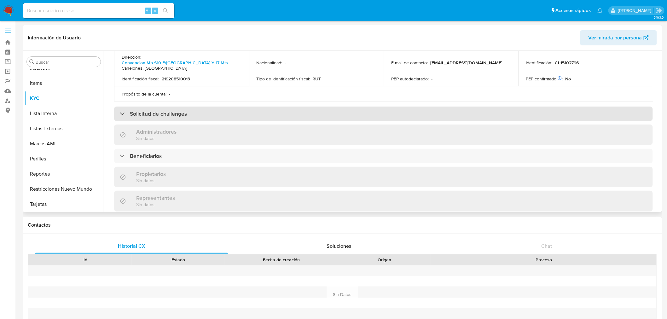
click at [171, 112] on h3 "Solicitud de challenges" at bounding box center [158, 113] width 57 height 7
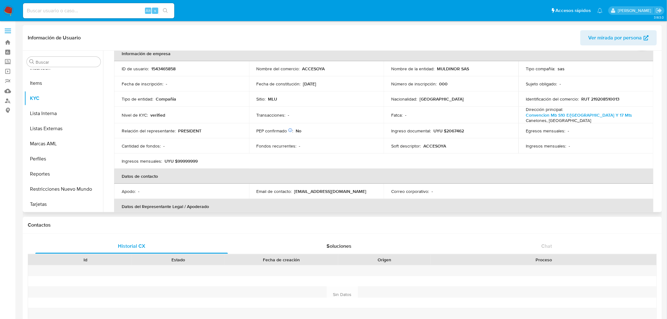
scroll to position [0, 0]
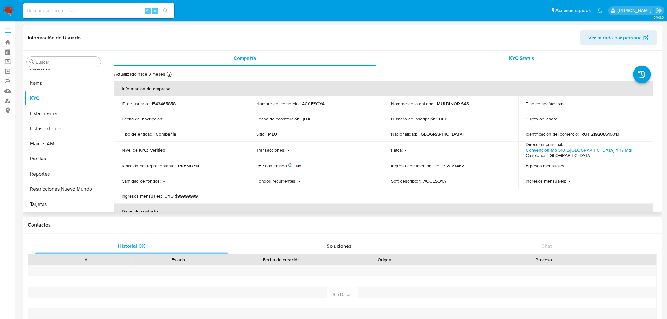
click at [513, 56] on span "KYC Status" at bounding box center [521, 58] width 25 height 7
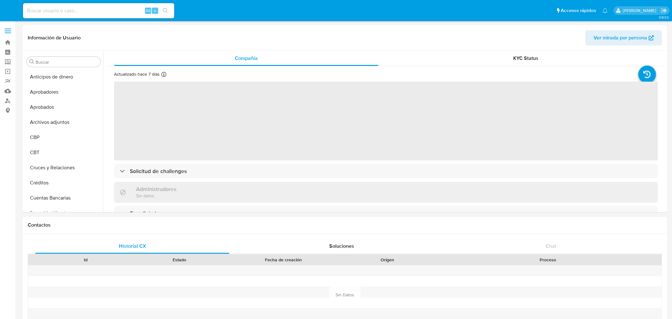
select select "10"
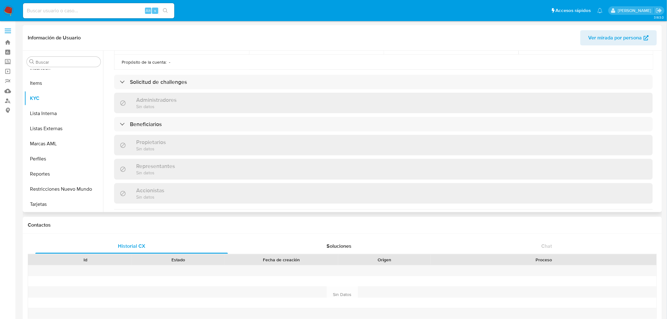
scroll to position [245, 0]
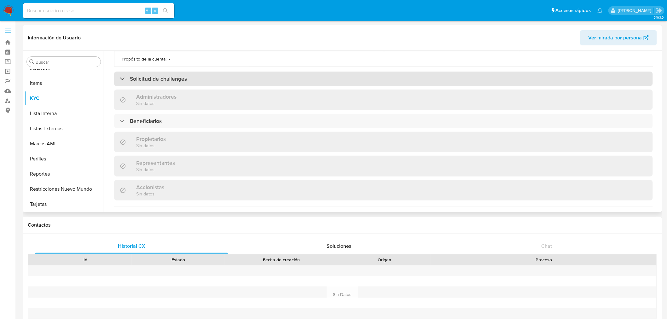
click at [189, 82] on div "Solicitud de challenges" at bounding box center [383, 79] width 539 height 14
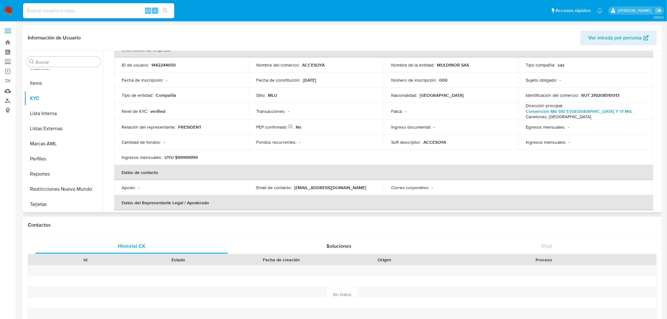
scroll to position [35, 0]
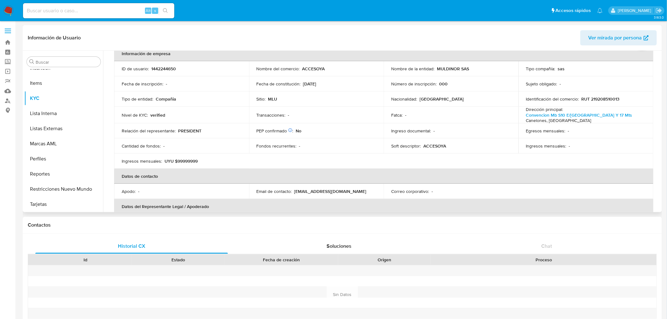
click at [163, 68] on p "1442244650" at bounding box center [163, 69] width 25 height 6
copy p "1442244650"
click at [159, 67] on p "1442244650" at bounding box center [163, 69] width 25 height 6
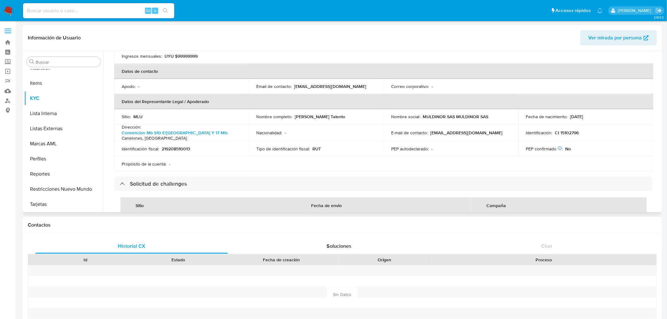
scroll to position [210, 0]
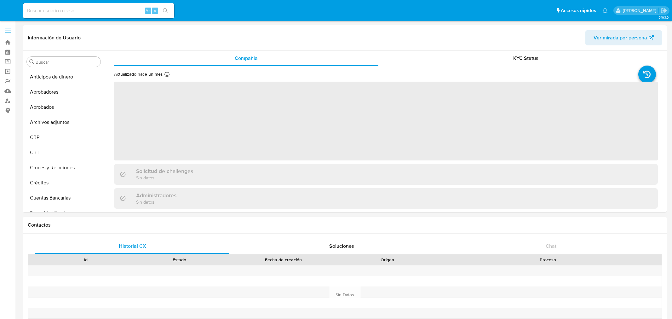
select select "10"
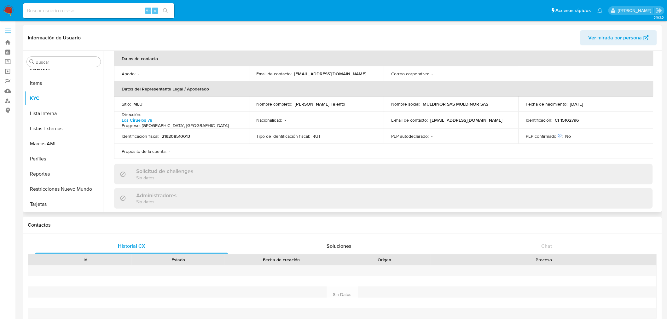
scroll to position [140, 0]
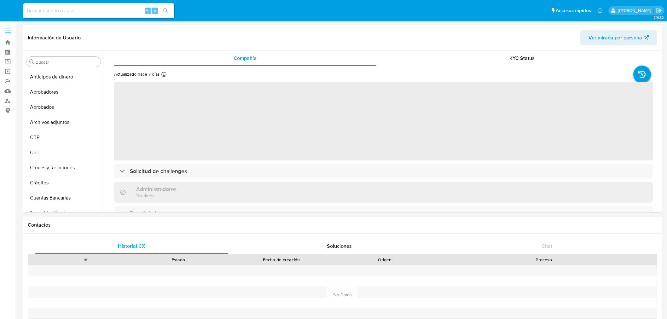
select select "10"
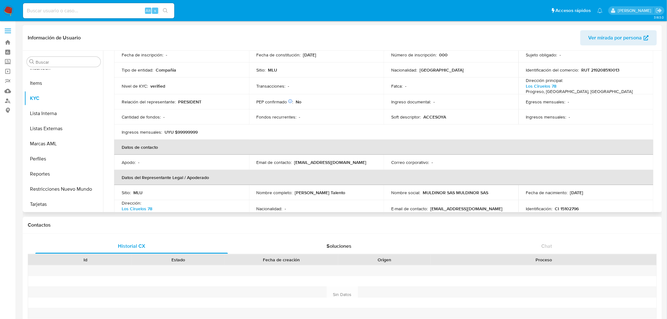
scroll to position [175, 0]
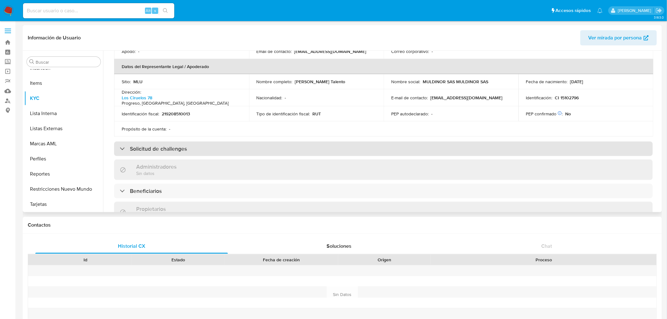
click at [174, 148] on h3 "Solicitud de challenges" at bounding box center [158, 148] width 57 height 7
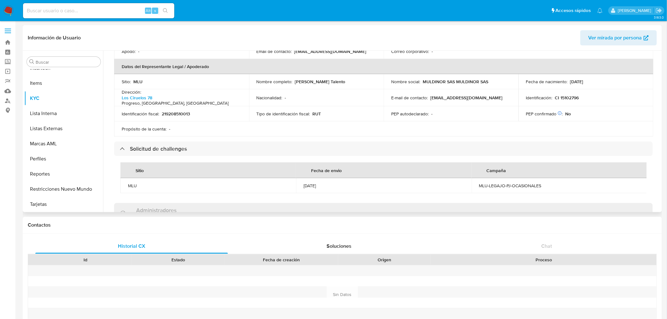
scroll to position [0, 0]
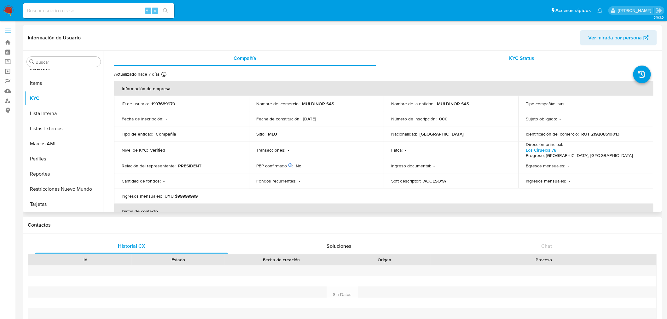
click at [531, 65] on div "KYC Status" at bounding box center [522, 58] width 262 height 15
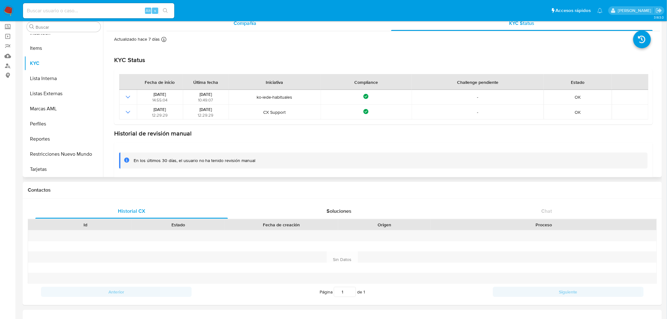
click at [226, 23] on div "Compañía" at bounding box center [245, 23] width 262 height 15
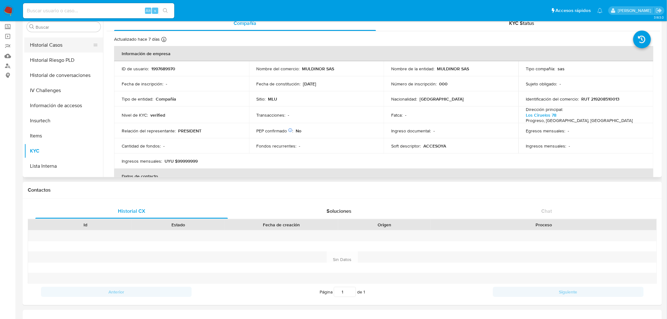
scroll to position [222, 0]
click at [58, 50] on button "General" at bounding box center [61, 47] width 74 height 15
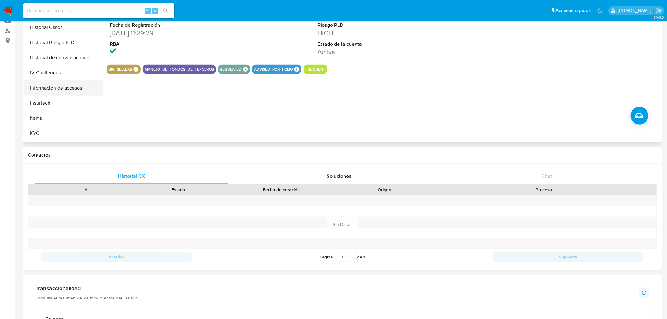
scroll to position [257, 0]
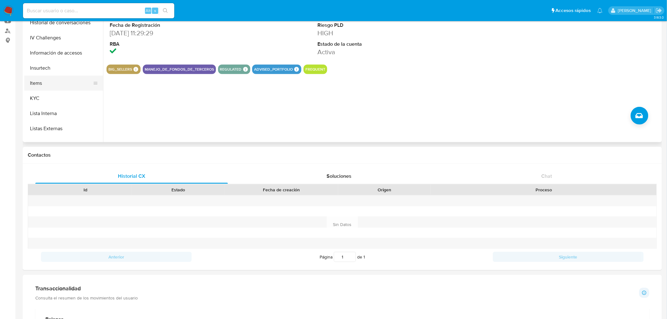
click at [68, 90] on button "Items" at bounding box center [61, 83] width 74 height 15
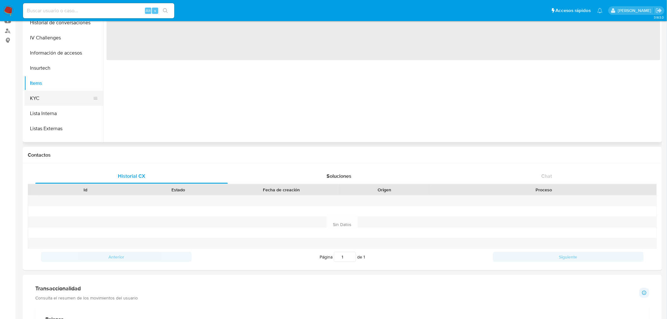
click at [66, 98] on button "KYC" at bounding box center [61, 98] width 74 height 15
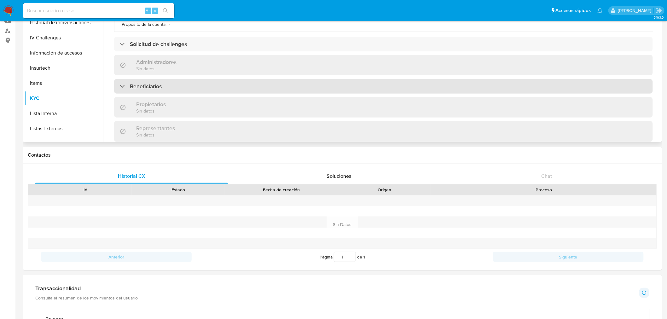
scroll to position [210, 0]
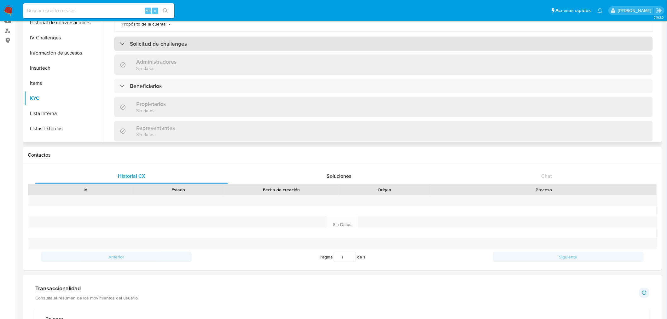
click at [276, 37] on div "Solicitud de challenges" at bounding box center [383, 44] width 539 height 14
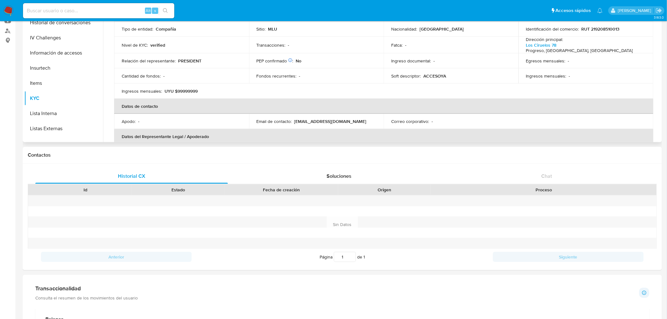
scroll to position [0, 0]
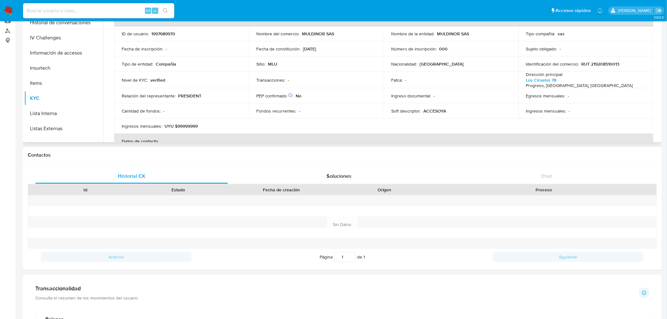
click at [158, 30] on td "ID de usuario : 1997689970" at bounding box center [181, 33] width 135 height 15
click at [159, 32] on p "1997689970" at bounding box center [163, 34] width 24 height 6
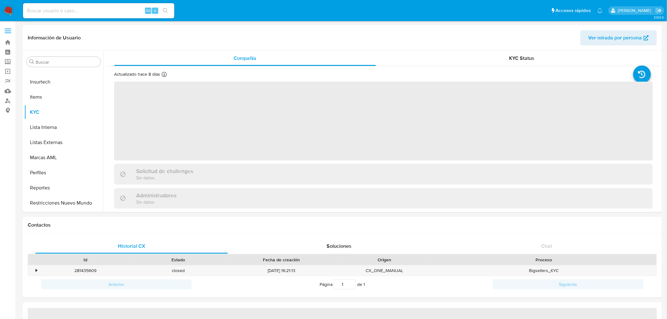
scroll to position [327, 0]
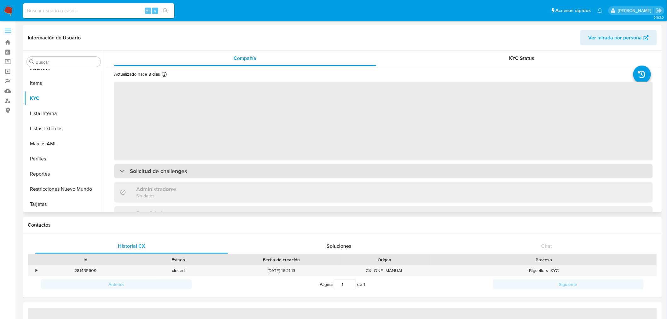
click at [187, 170] on div "Solicitud de challenges" at bounding box center [383, 171] width 539 height 14
select select "10"
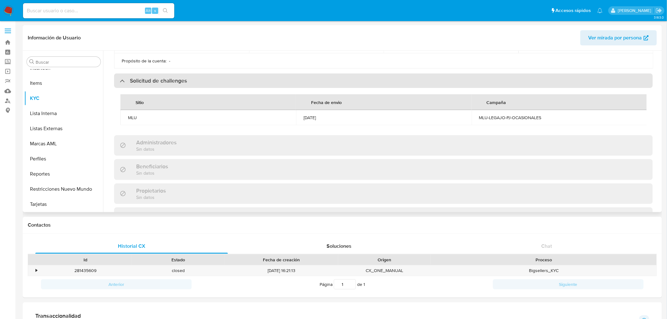
scroll to position [399, 0]
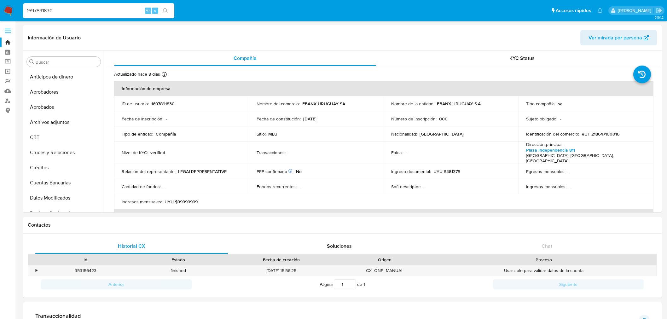
select select "10"
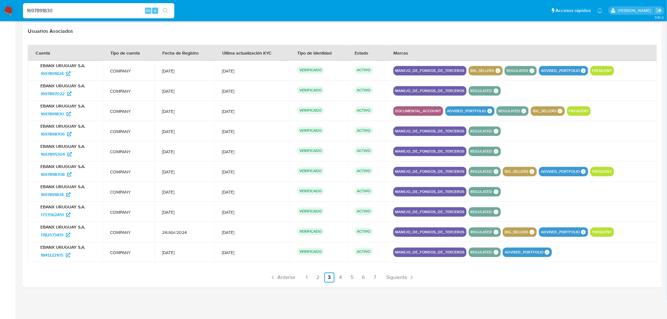
scroll to position [175, 0]
drag, startPoint x: 57, startPoint y: 71, endPoint x: 58, endPoint y: 76, distance: 5.8
click at [57, 71] on span "1697891824" at bounding box center [52, 73] width 23 height 10
click at [59, 93] on span "1697897022" at bounding box center [53, 94] width 24 height 10
click at [59, 133] on span "1697898706" at bounding box center [53, 134] width 24 height 10
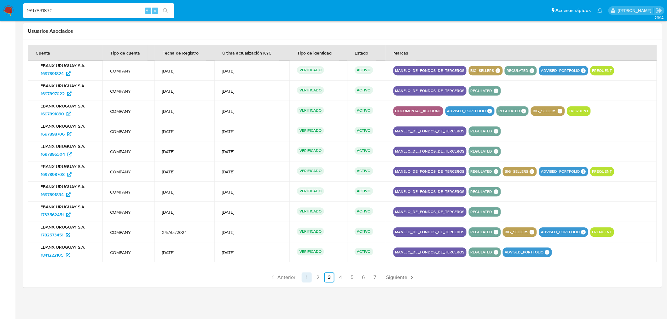
click at [307, 276] on link "1" at bounding box center [307, 277] width 10 height 10
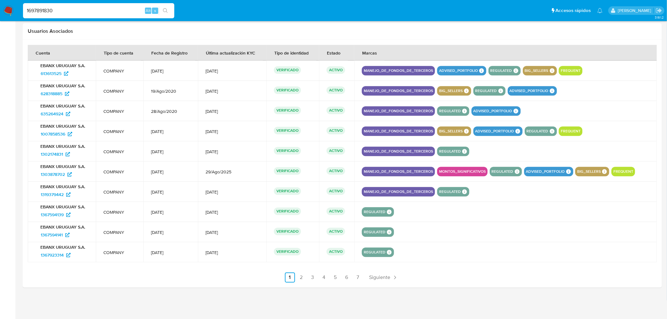
click at [52, 7] on input "1697891830" at bounding box center [98, 11] width 151 height 8
paste input "992179829"
type input "1992179829"
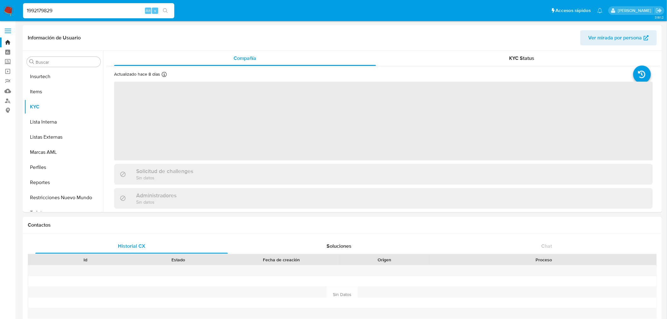
scroll to position [311, 0]
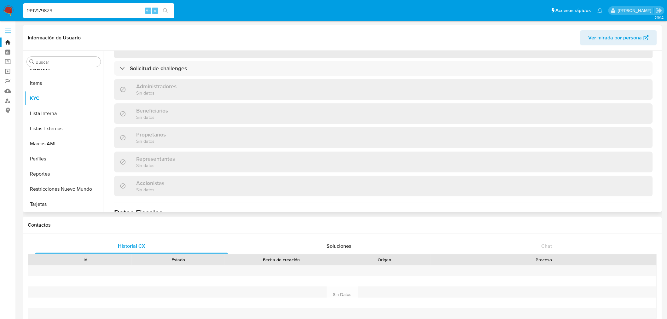
select select "10"
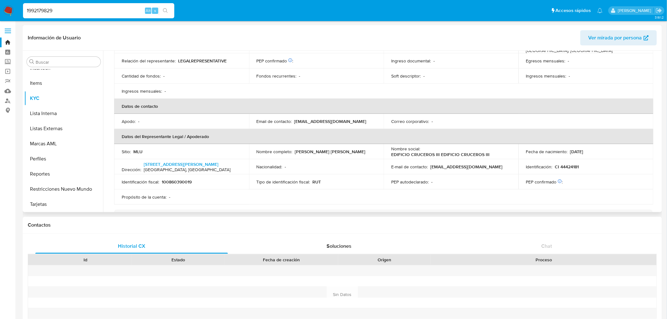
click at [173, 77] on td "Cantidad de fondos : -" at bounding box center [181, 75] width 135 height 15
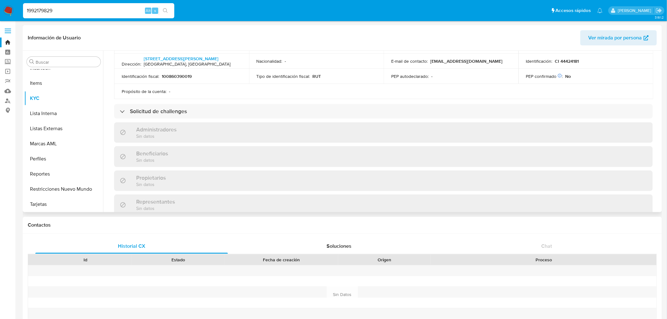
scroll to position [210, 0]
click at [179, 90] on div "Propósito de la cuenta : -" at bounding box center [182, 92] width 120 height 6
click at [180, 100] on div "Información de empresa ID de usuario : 1992179829 Nombre del comercio : EDIFICI…" at bounding box center [383, 108] width 539 height 475
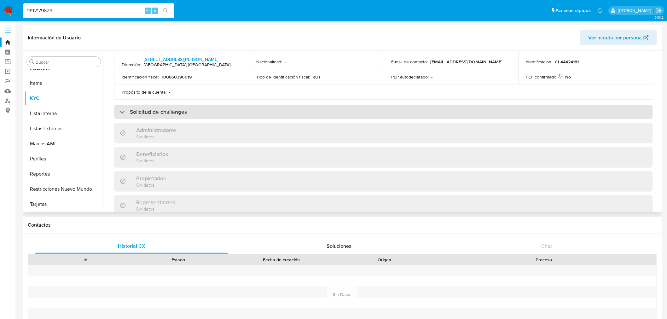
click at [181, 108] on h3 "Solicitud de challenges" at bounding box center [158, 111] width 57 height 7
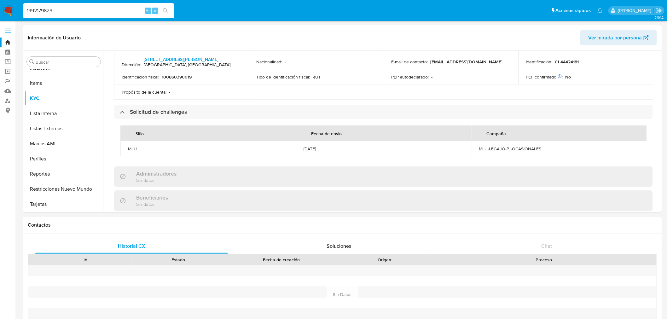
click at [59, 9] on input "1992179829" at bounding box center [98, 11] width 151 height 8
click at [68, 12] on input "1992179829" at bounding box center [98, 11] width 151 height 8
paste input "43259294"
type input "143259294"
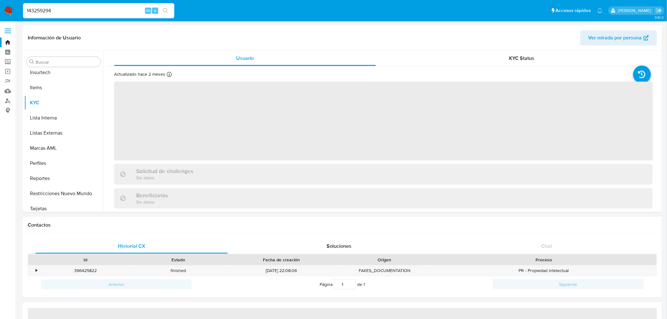
scroll to position [311, 0]
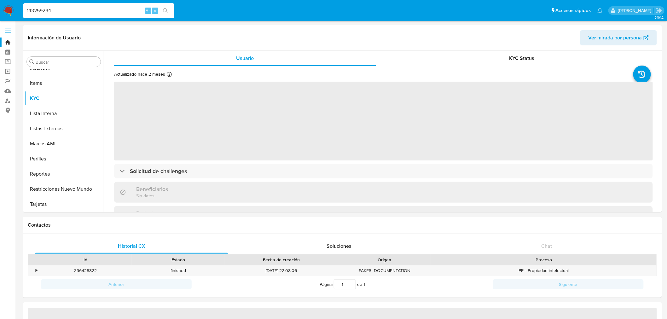
select select "10"
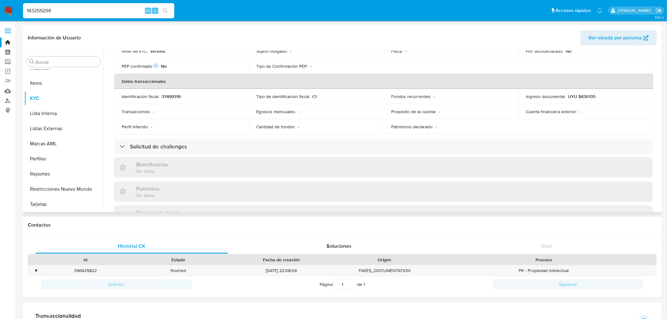
scroll to position [175, 0]
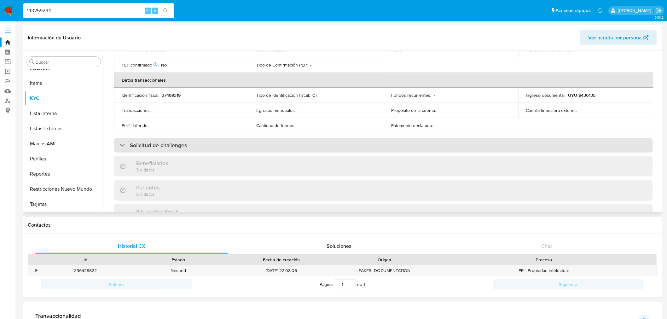
click at [185, 145] on h3 "Solicitud de challenges" at bounding box center [158, 145] width 57 height 7
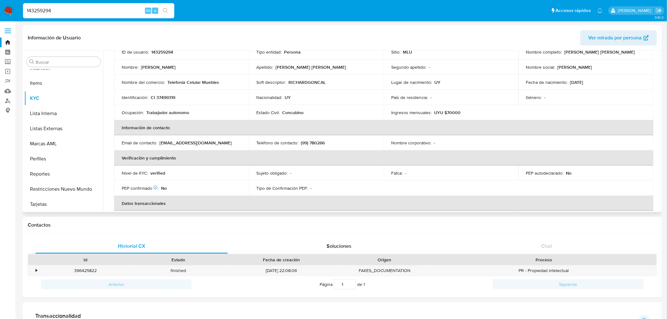
scroll to position [3, 0]
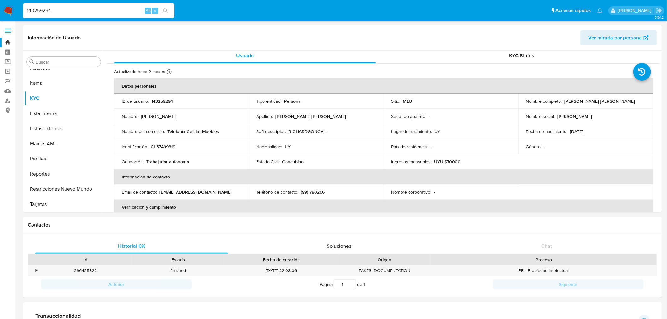
click at [50, 12] on input "143259294" at bounding box center [98, 11] width 151 height 8
paste input "2006596698"
type input "2006596698"
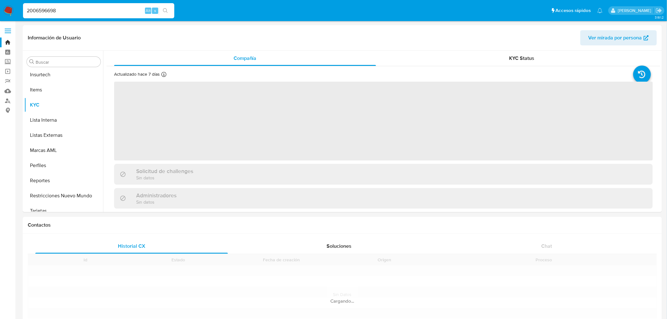
scroll to position [311, 0]
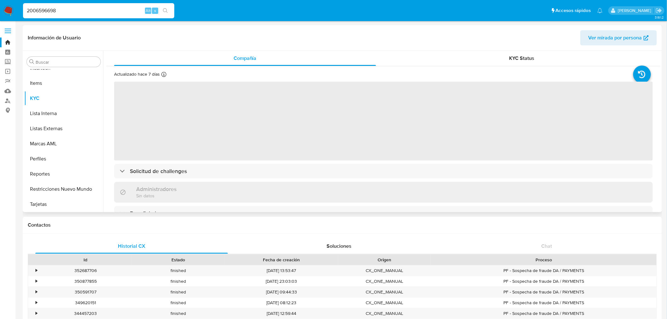
select select "10"
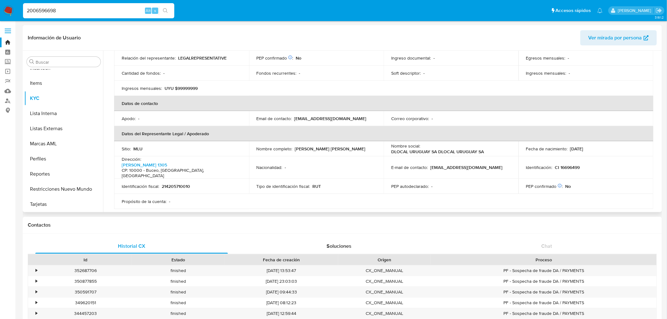
scroll to position [175, 0]
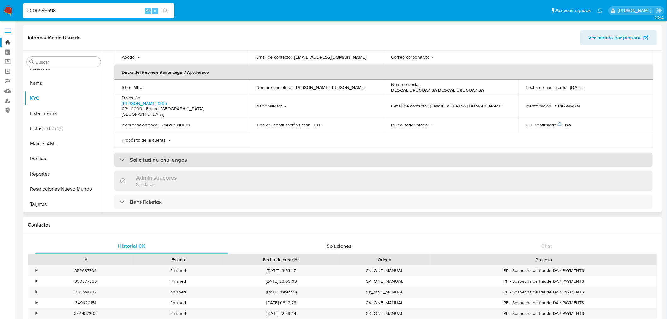
click at [188, 153] on div "Solicitud de challenges" at bounding box center [383, 160] width 539 height 14
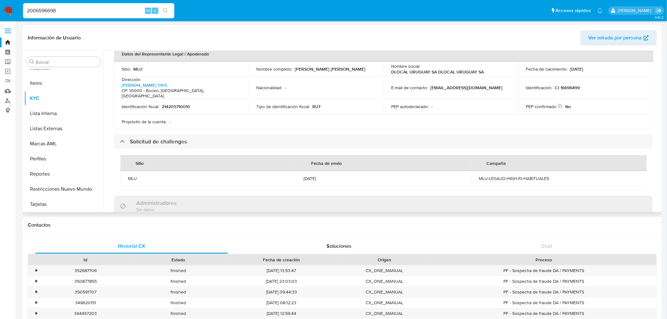
scroll to position [210, 0]
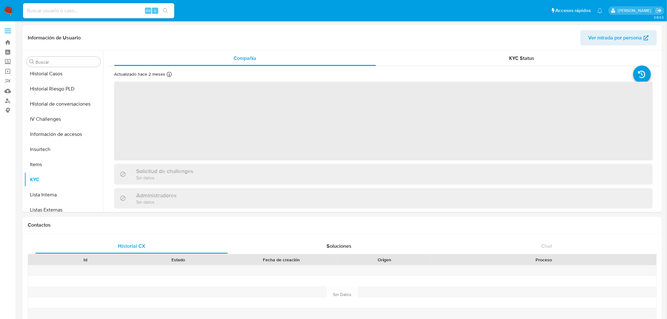
select select "10"
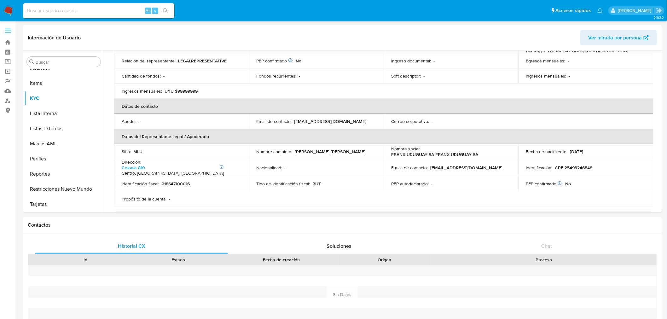
scroll to position [175, 0]
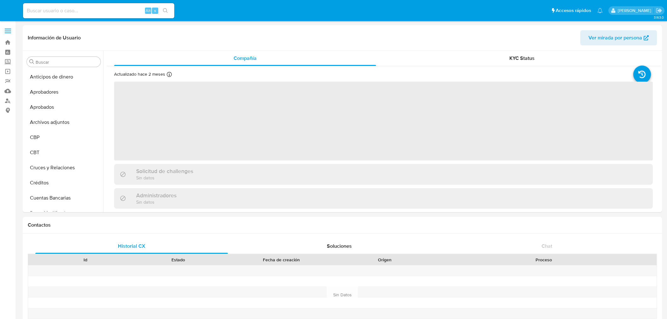
select select "10"
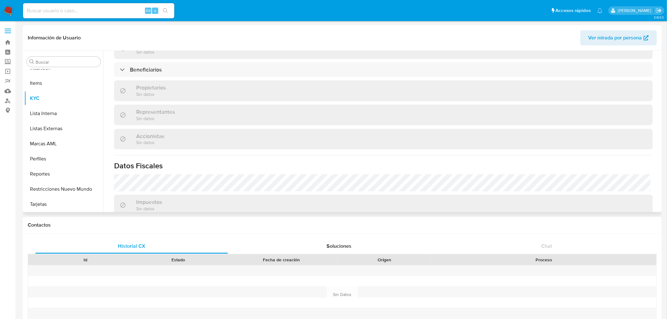
scroll to position [315, 0]
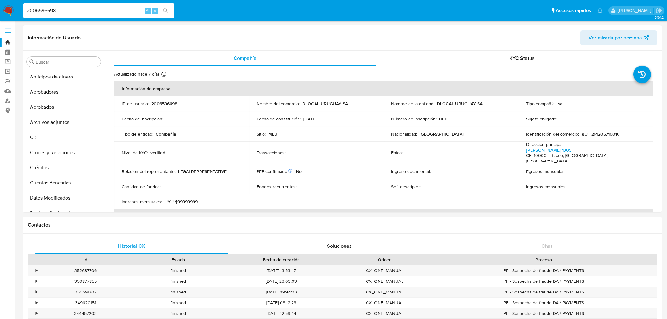
select select "10"
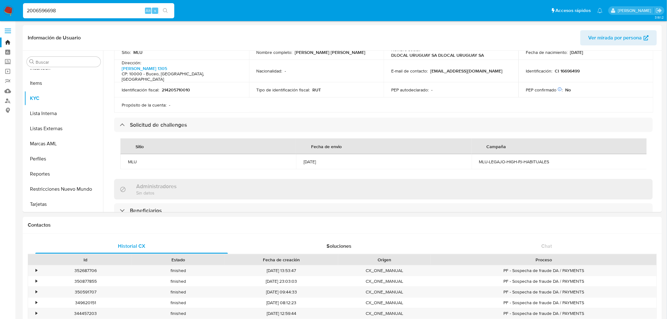
click at [48, 15] on div "2006596698 Alt s" at bounding box center [98, 10] width 151 height 15
click at [49, 12] on input "2006596698" at bounding box center [98, 11] width 151 height 8
paste input "1772139723"
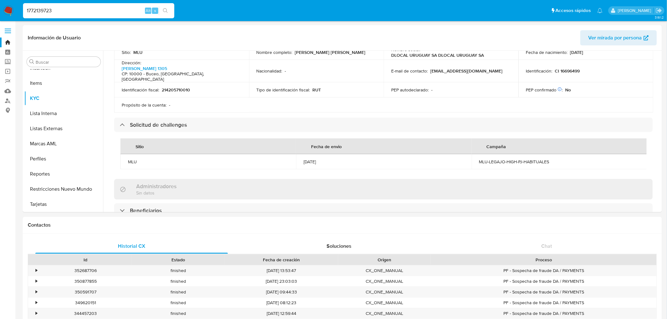
type input "1772139723"
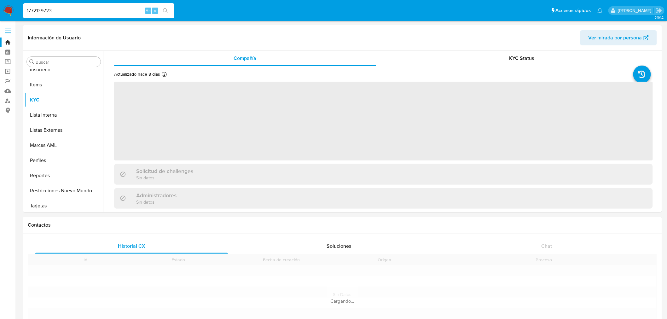
scroll to position [311, 0]
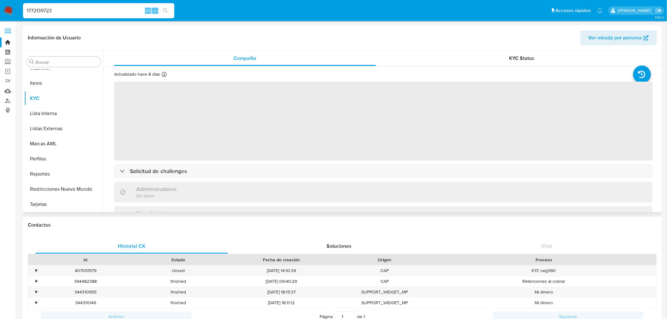
select select "10"
click at [142, 159] on span "‌" at bounding box center [383, 121] width 539 height 79
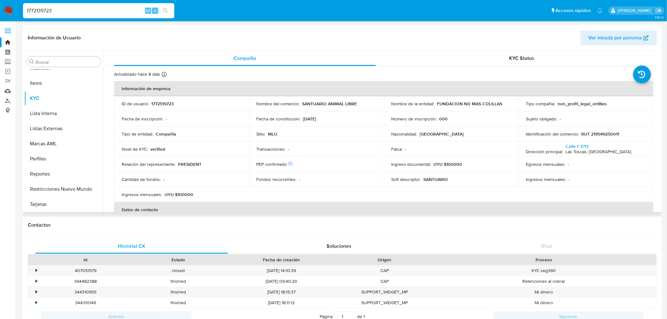
click at [147, 169] on td "Relación del representante : PRESIDENT" at bounding box center [181, 164] width 135 height 15
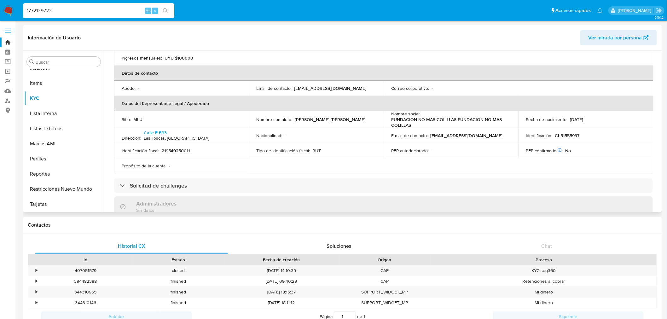
scroll to position [175, 0]
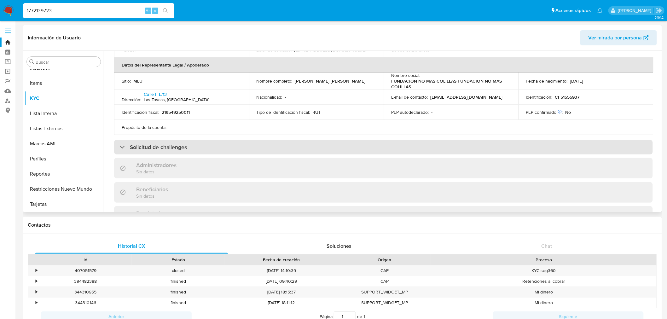
click at [172, 148] on h3 "Solicitud de challenges" at bounding box center [158, 147] width 57 height 7
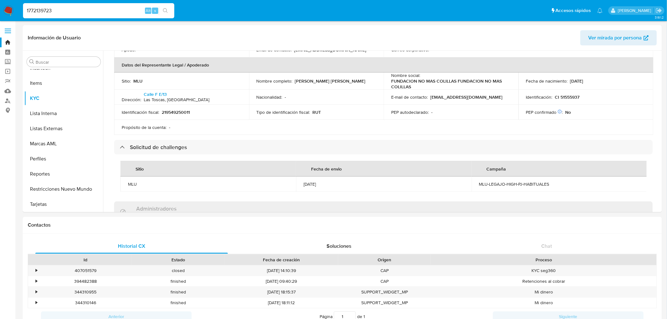
click at [52, 14] on input "1772139723" at bounding box center [98, 11] width 151 height 8
paste input "8813732"
type input "18813732"
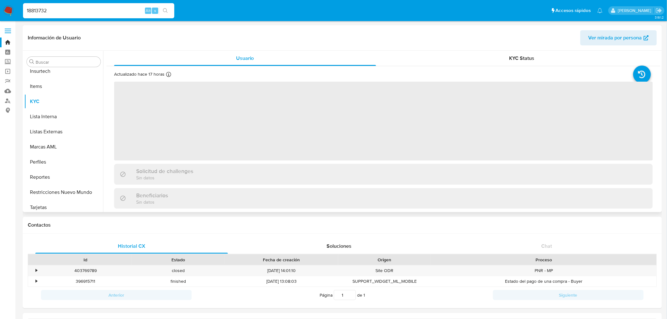
scroll to position [311, 0]
select select "10"
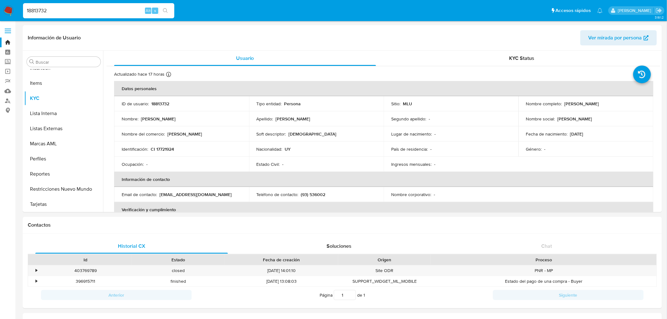
click at [46, 10] on input "18813732" at bounding box center [98, 11] width 151 height 8
paste input "500566934"
type input "1500566934"
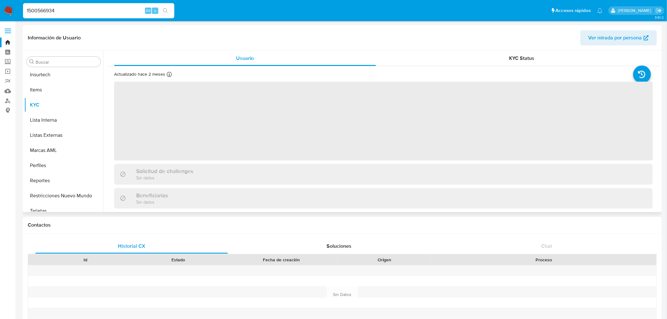
scroll to position [311, 0]
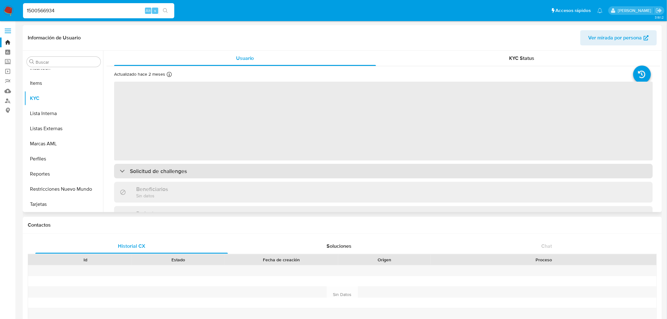
click at [225, 171] on div "Solicitud de challenges" at bounding box center [383, 171] width 539 height 14
select select "10"
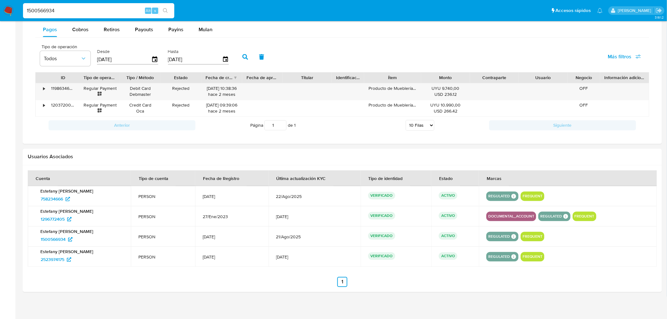
scroll to position [429, 0]
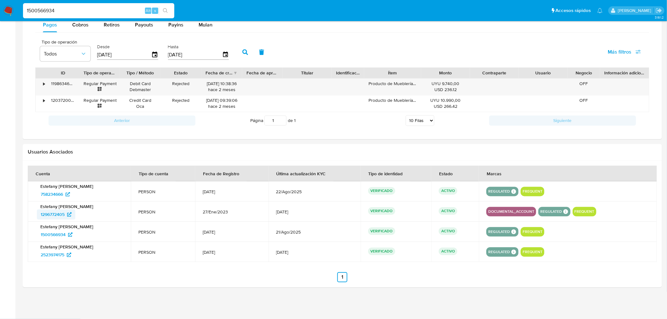
click at [57, 215] on span "1296772405" at bounding box center [53, 215] width 24 height 10
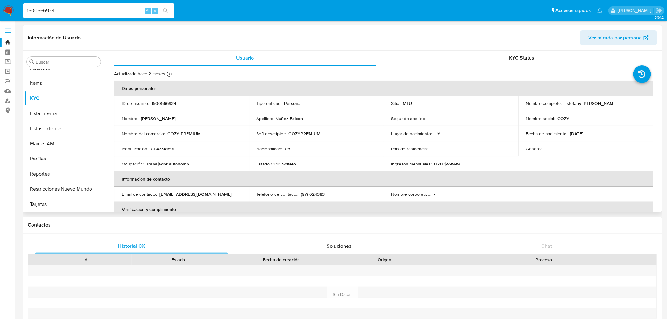
scroll to position [0, 0]
click at [538, 54] on div "KYC Status" at bounding box center [522, 58] width 262 height 15
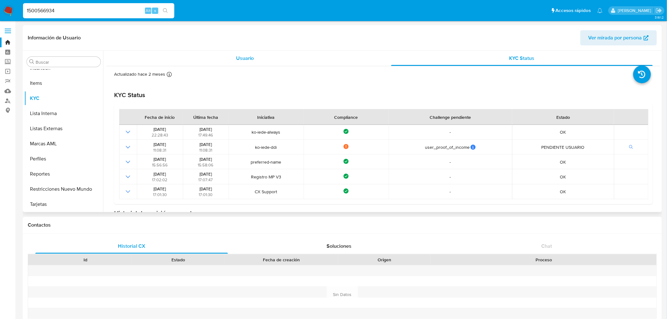
click at [228, 61] on div "Usuario" at bounding box center [245, 58] width 262 height 15
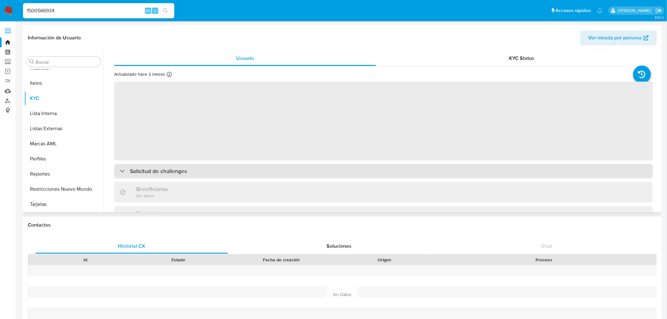
click at [232, 173] on div "Solicitud de challenges" at bounding box center [383, 171] width 539 height 14
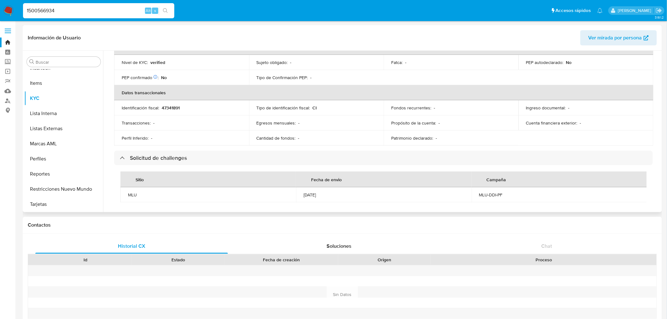
scroll to position [245, 0]
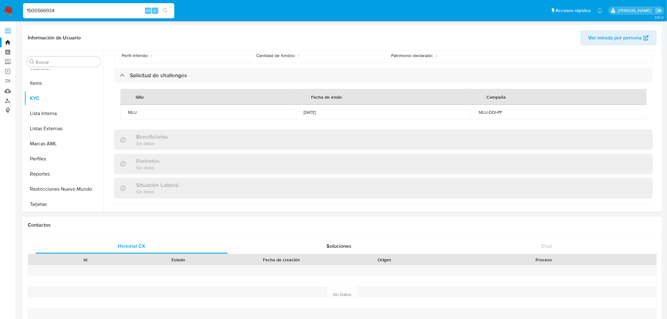
click at [49, 10] on input "1500566934" at bounding box center [98, 11] width 151 height 8
paste input "991059890"
type input "1991059890"
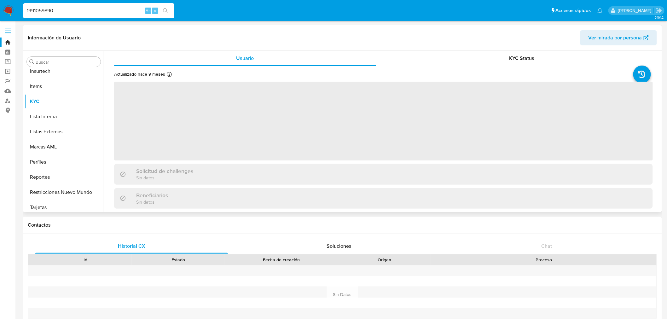
scroll to position [311, 0]
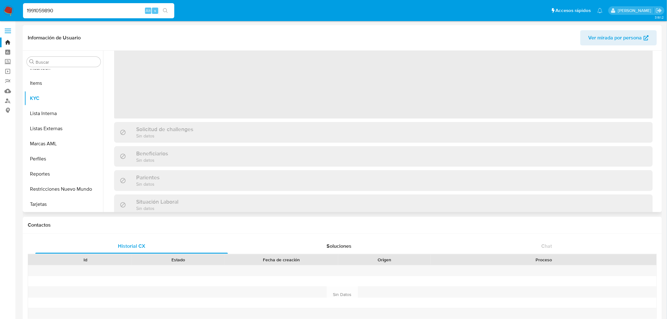
select select "10"
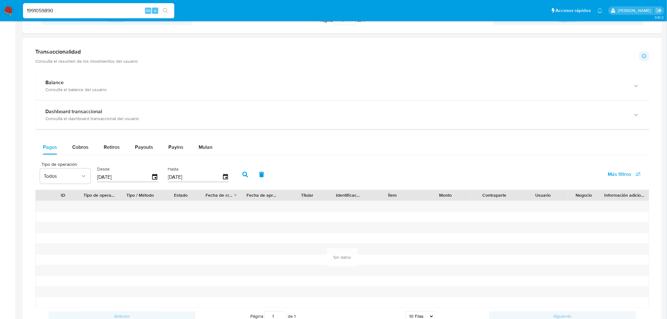
scroll to position [463, 0]
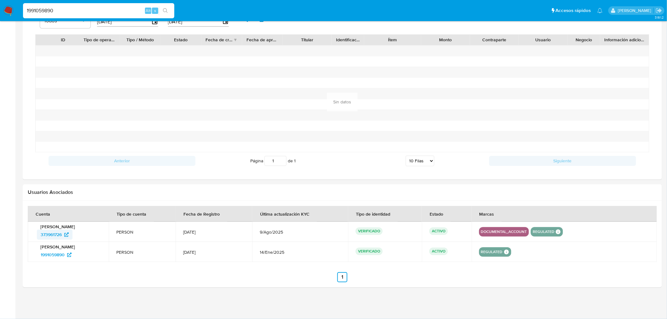
click at [46, 234] on span "373961726" at bounding box center [51, 235] width 21 height 10
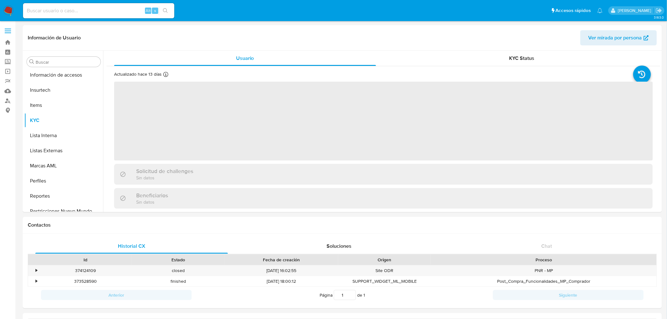
scroll to position [327, 0]
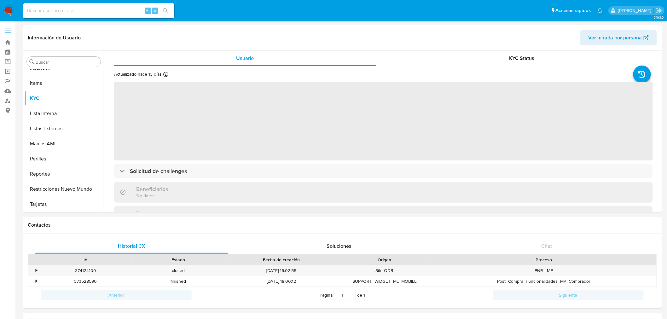
select select "10"
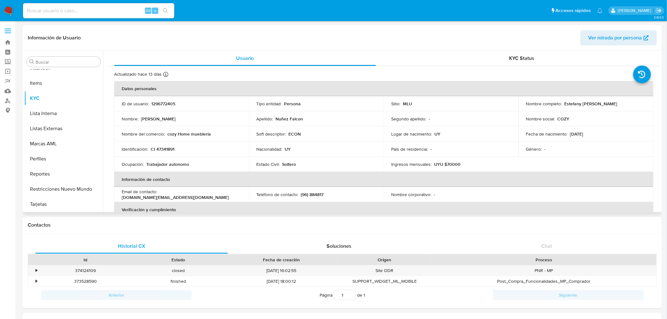
scroll to position [140, 0]
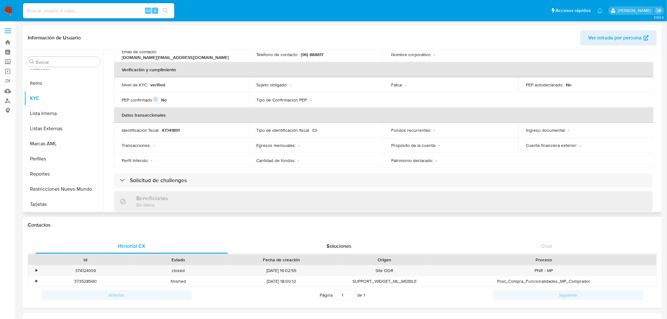
click at [178, 189] on div "Actualizado hace 13 [PERSON_NAME] Creado: [DATE] 15:00:31 Actualizado: [DATE] 1…" at bounding box center [384, 151] width 554 height 450
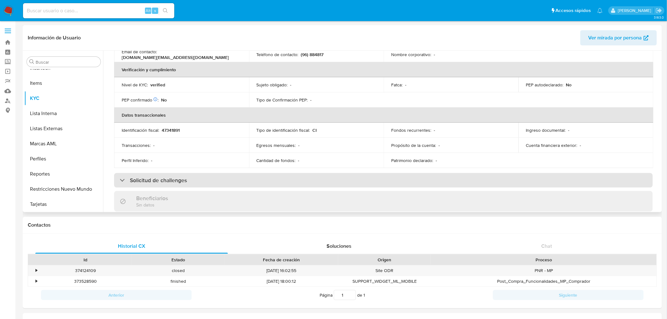
click at [180, 183] on h3 "Solicitud de challenges" at bounding box center [158, 180] width 57 height 7
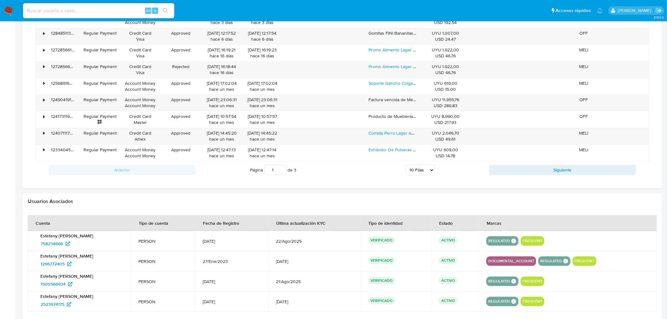
scroll to position [530, 0]
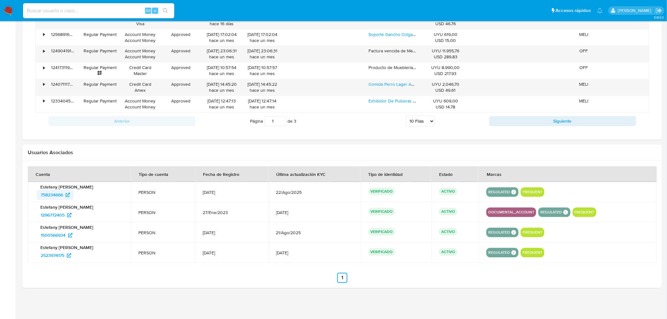
click at [43, 194] on span "758234666" at bounding box center [52, 195] width 22 height 10
click at [57, 255] on span "2523974175" at bounding box center [53, 255] width 24 height 10
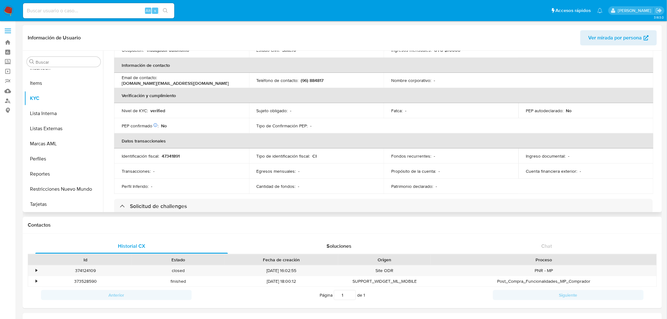
scroll to position [0, 0]
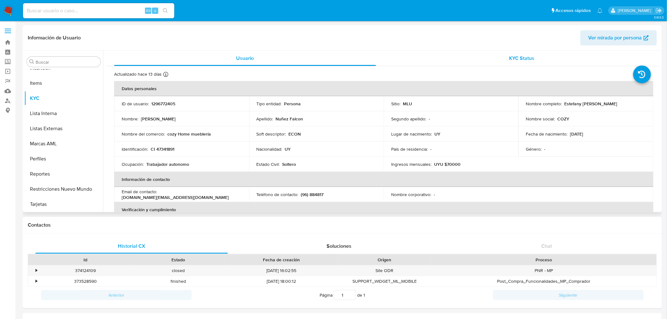
click at [490, 61] on div "KYC Status" at bounding box center [522, 58] width 262 height 15
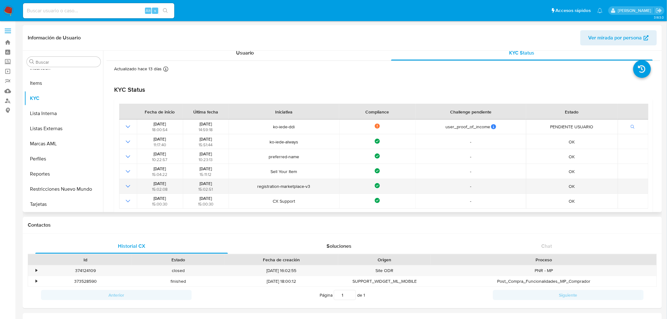
scroll to position [35, 0]
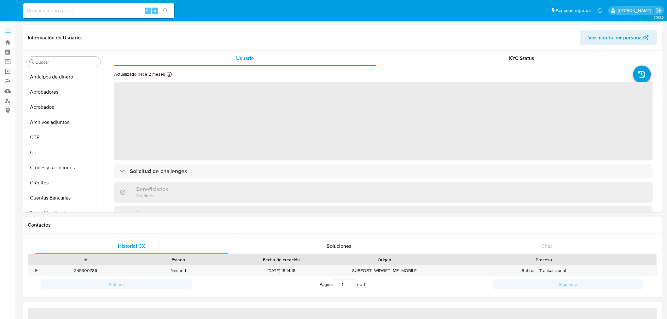
select select "10"
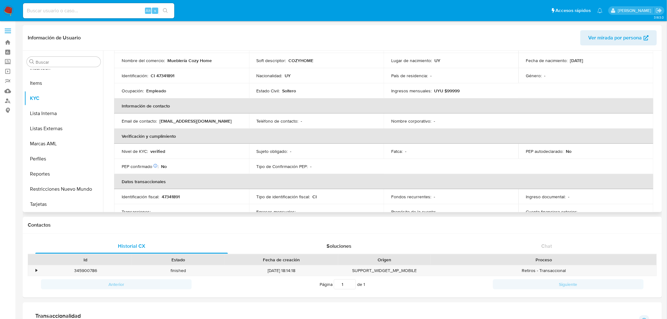
scroll to position [175, 0]
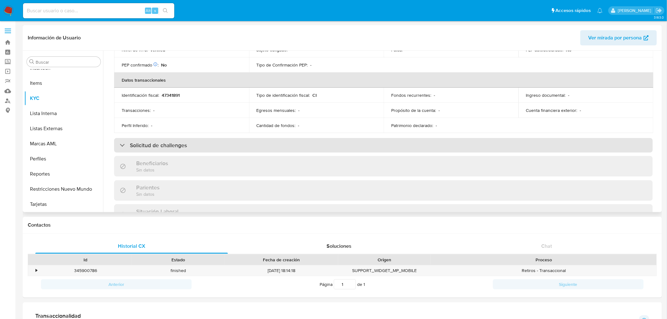
click at [188, 141] on div "Solicitud de challenges" at bounding box center [383, 145] width 539 height 14
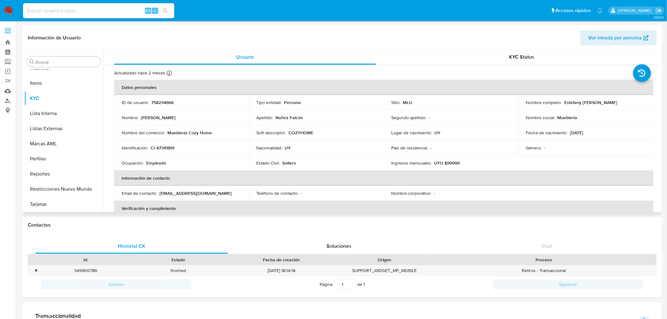
scroll to position [0, 0]
click at [511, 62] on div "KYC Status" at bounding box center [522, 58] width 262 height 15
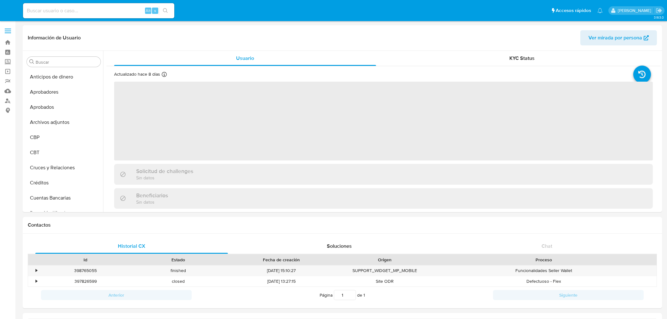
select select "10"
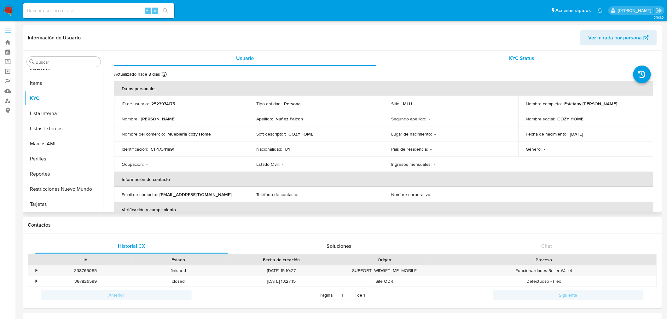
click at [511, 56] on span "KYC Status" at bounding box center [521, 58] width 25 height 7
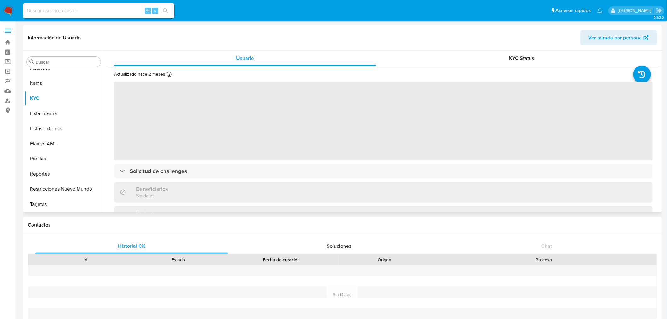
scroll to position [70, 0]
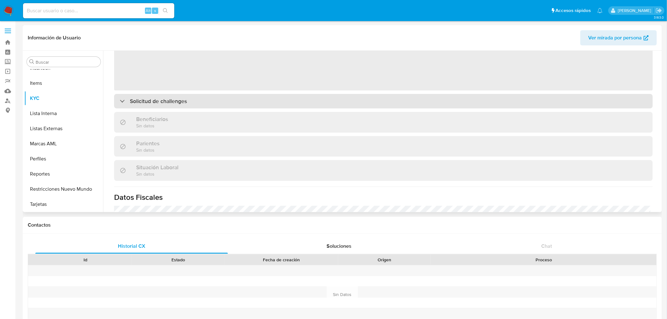
click at [279, 98] on div "Solicitud de challenges" at bounding box center [383, 101] width 539 height 14
select select "10"
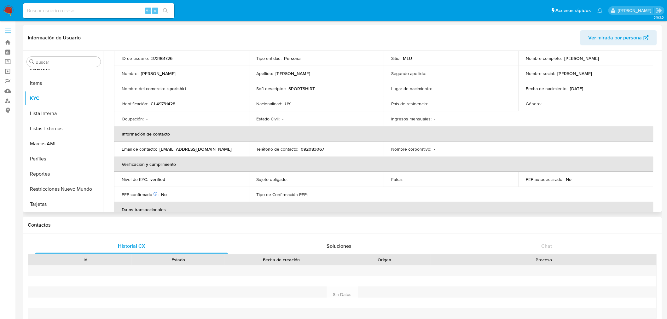
scroll to position [35, 0]
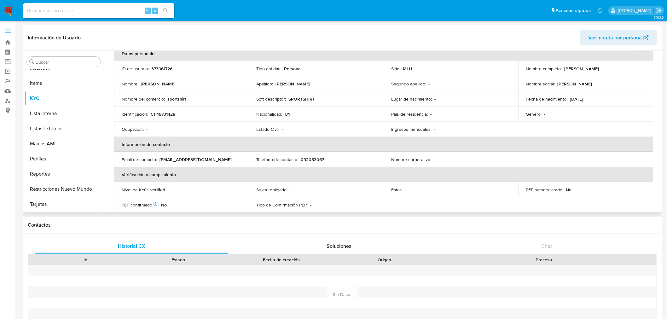
click at [160, 67] on p "373961726" at bounding box center [161, 69] width 21 height 6
copy p "373961726"
click at [56, 11] on input at bounding box center [98, 11] width 151 height 8
paste input "18813732"
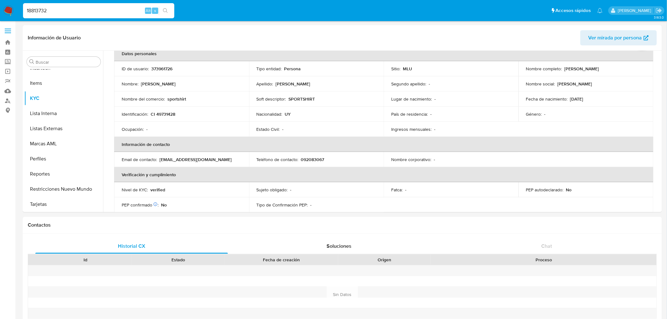
type input "18813732"
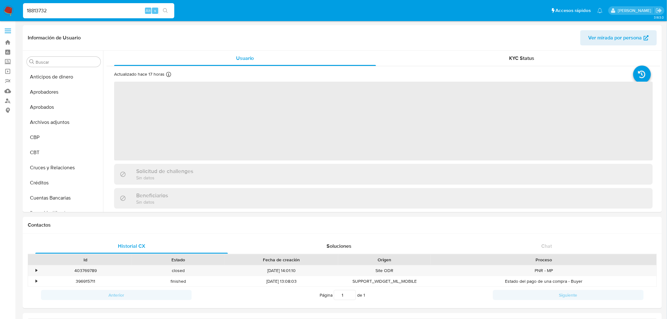
scroll to position [327, 0]
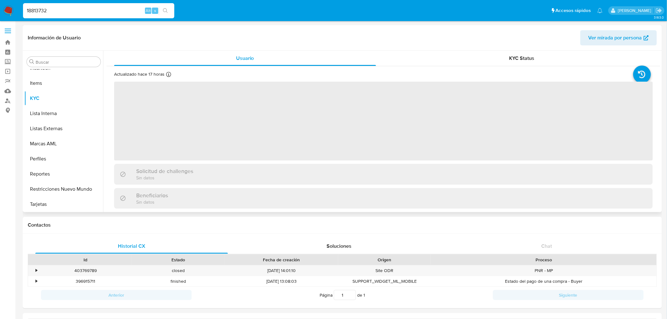
select select "10"
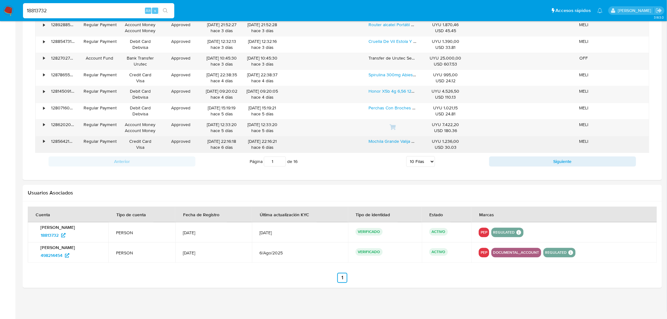
scroll to position [490, 0]
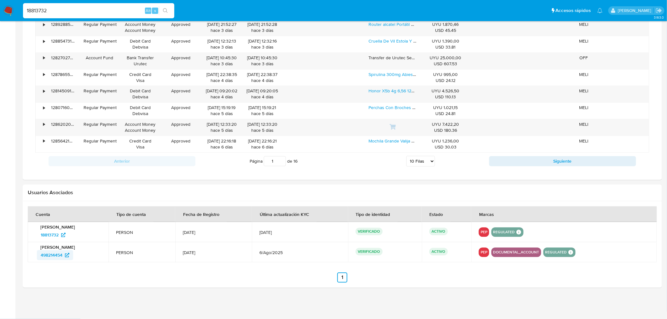
click at [51, 254] on span "498214454" at bounding box center [52, 255] width 22 height 10
click at [42, 8] on input "18813732" at bounding box center [98, 11] width 151 height 8
paste input "374959969"
type input "374959969"
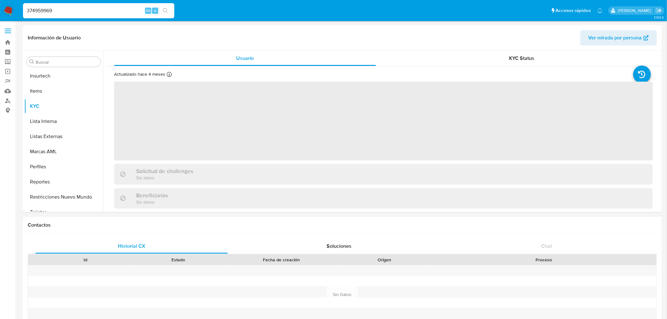
scroll to position [327, 0]
select select "10"
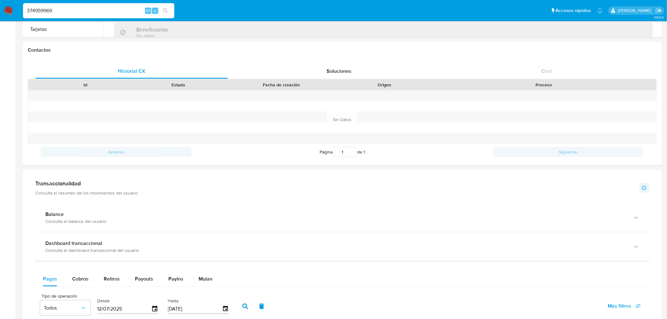
scroll to position [455, 0]
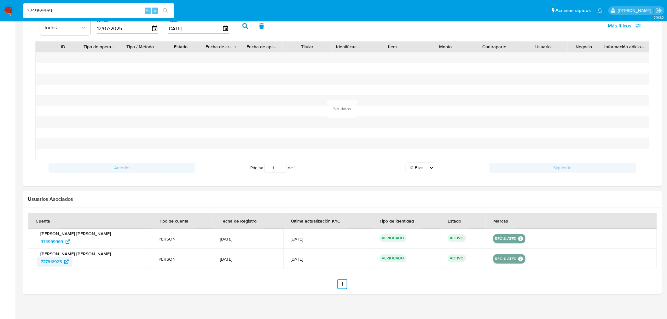
click at [58, 263] on span "727816925" at bounding box center [51, 262] width 21 height 10
click at [49, 9] on input "374959969" at bounding box center [98, 11] width 151 height 8
paste input "2006264990"
type input "2006264990"
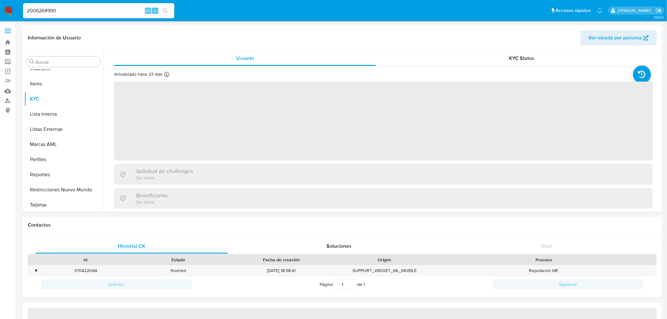
scroll to position [327, 0]
select select "10"
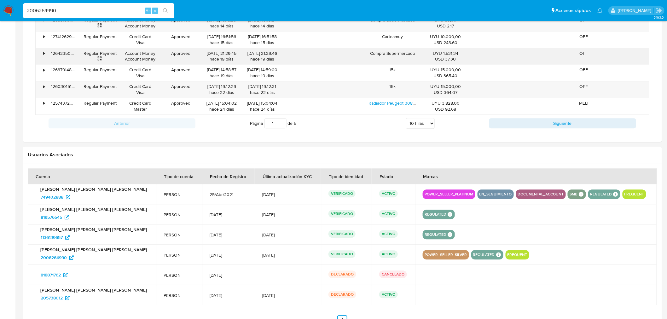
scroll to position [560, 0]
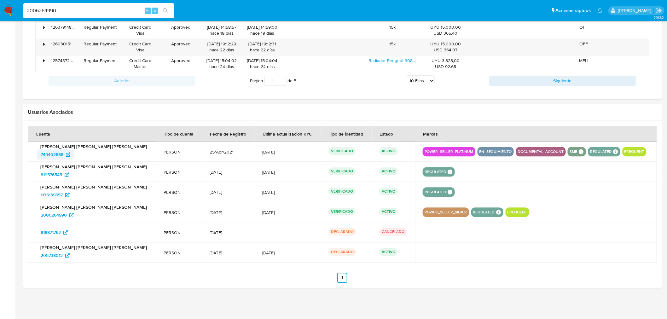
click at [58, 155] on span "749402888" at bounding box center [52, 154] width 23 height 10
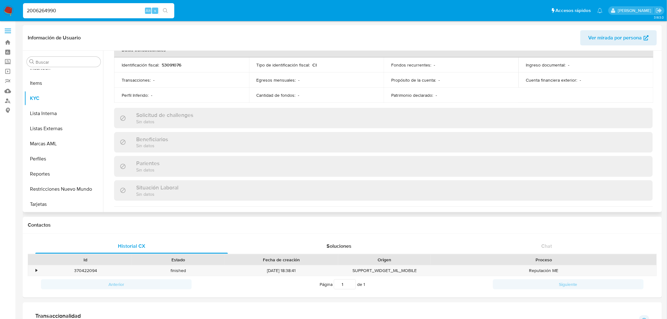
scroll to position [100, 0]
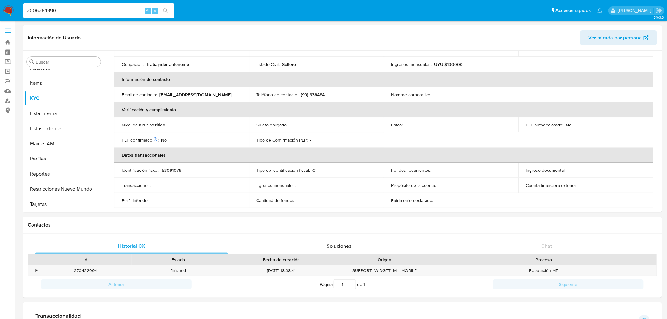
click at [54, 10] on input "2006264990" at bounding box center [98, 11] width 151 height 8
paste input "665084866"
type input "665084866"
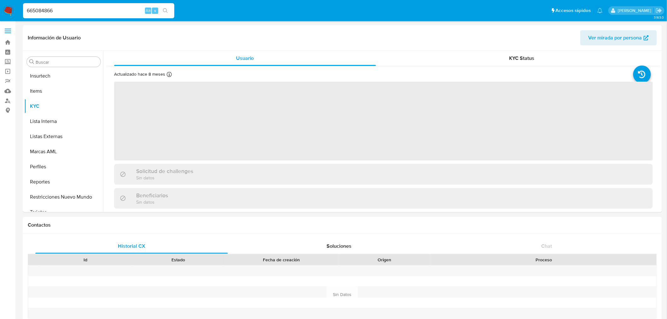
scroll to position [327, 0]
select select "10"
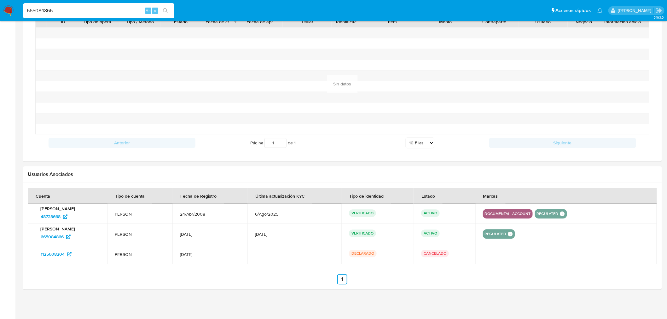
scroll to position [483, 0]
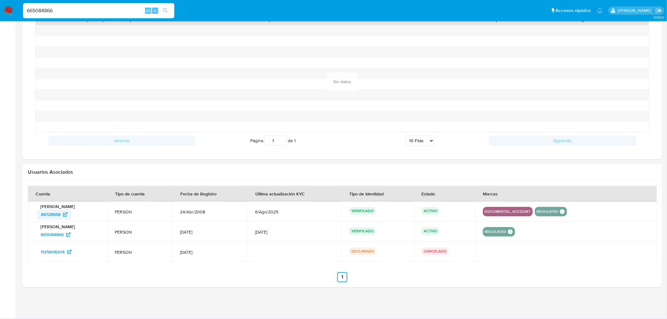
click at [46, 212] on span "48728668" at bounding box center [51, 215] width 20 height 10
click at [51, 9] on input "665084866" at bounding box center [98, 11] width 151 height 8
paste input "1476800377"
type input "1476800377"
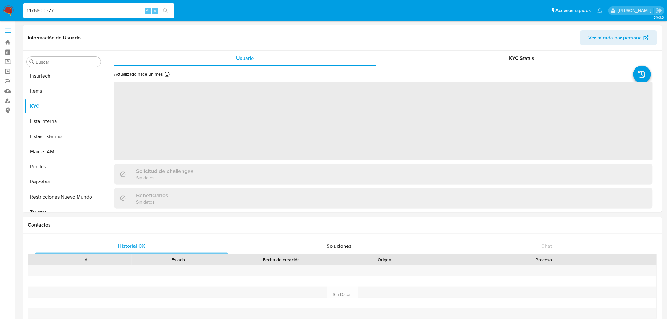
scroll to position [327, 0]
select select "10"
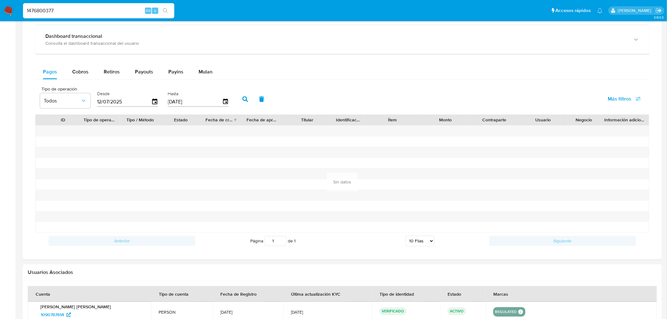
scroll to position [483, 0]
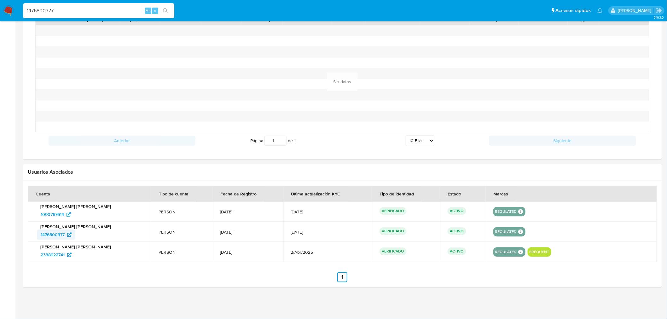
drag, startPoint x: 57, startPoint y: 213, endPoint x: 61, endPoint y: 235, distance: 22.3
click at [57, 213] on span "1090767614" at bounding box center [52, 215] width 23 height 10
click at [63, 256] on span "2338922741" at bounding box center [53, 255] width 24 height 10
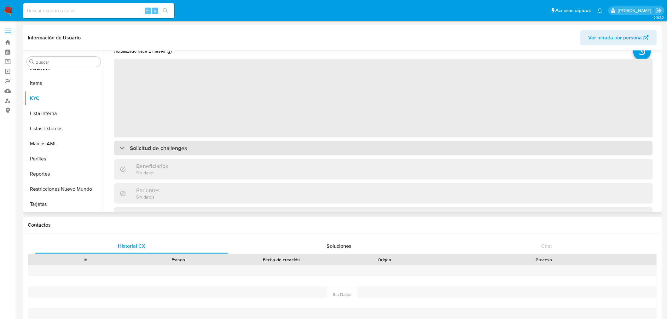
scroll to position [35, 0]
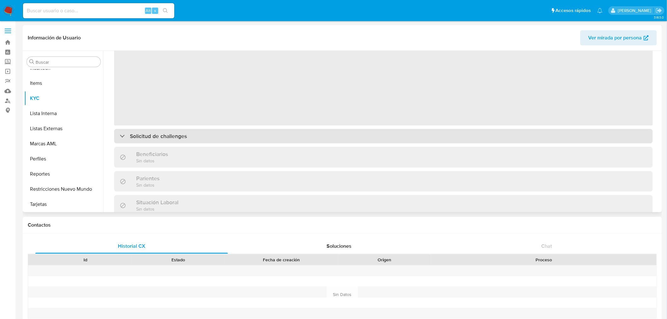
click at [261, 143] on div "Solicitud de challenges" at bounding box center [383, 136] width 539 height 14
select select "10"
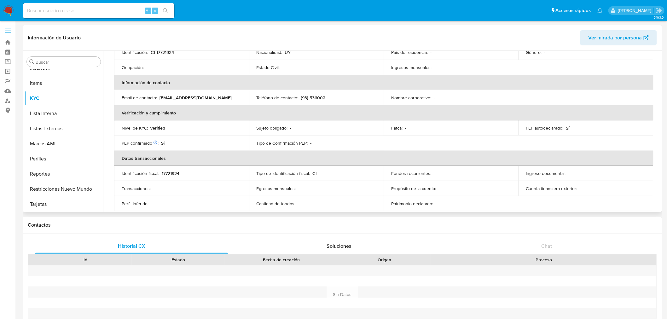
scroll to position [0, 0]
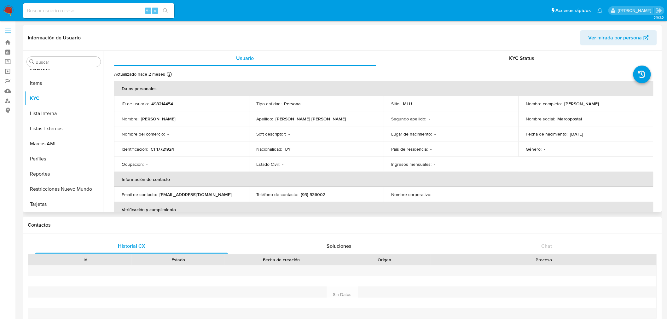
click at [158, 101] on p "498214454" at bounding box center [162, 104] width 22 height 6
copy p "498214454"
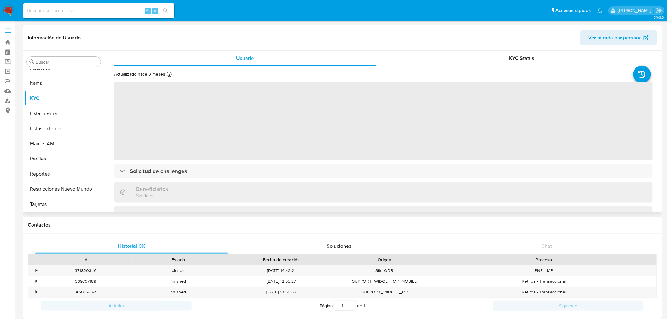
scroll to position [35, 0]
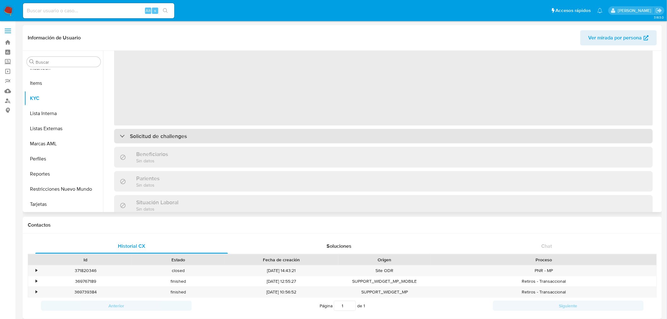
click at [199, 134] on div "Solicitud de challenges" at bounding box center [383, 136] width 539 height 14
select select "10"
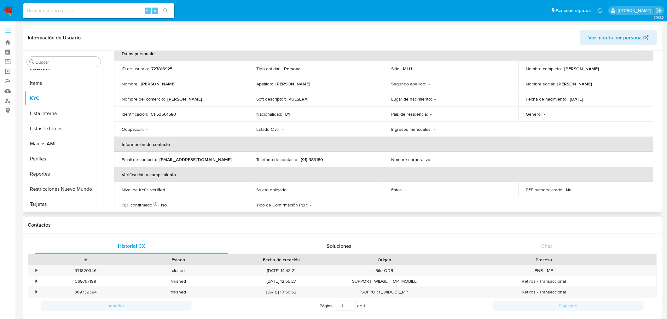
click at [163, 68] on p "727816925" at bounding box center [161, 69] width 21 height 6
copy p "727816925"
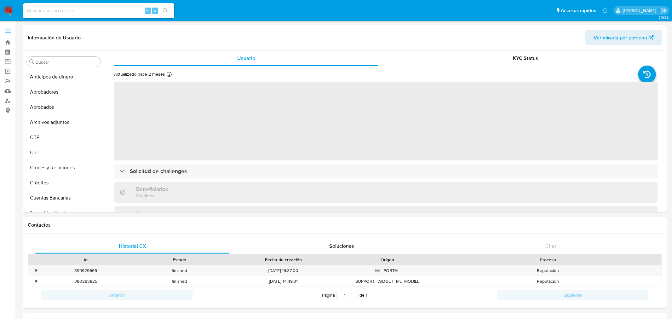
select select "10"
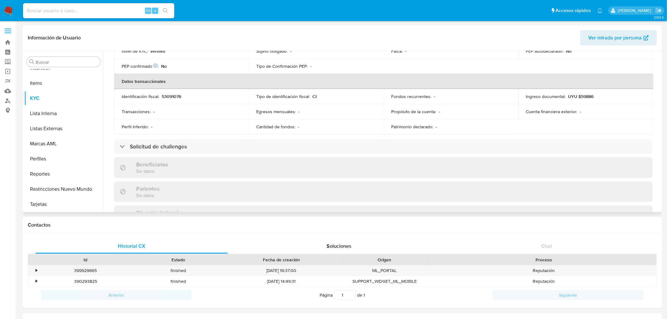
scroll to position [175, 0]
click at [217, 132] on td "Perfil Inferido : -" at bounding box center [181, 125] width 135 height 15
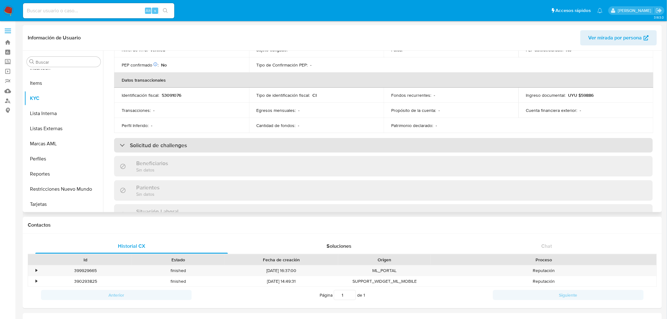
click at [218, 148] on div "Solicitud de challenges" at bounding box center [383, 145] width 539 height 14
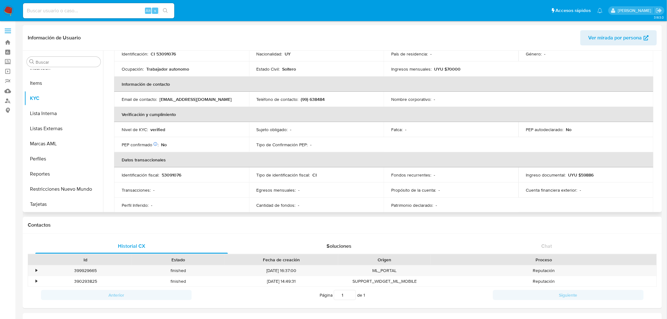
scroll to position [0, 0]
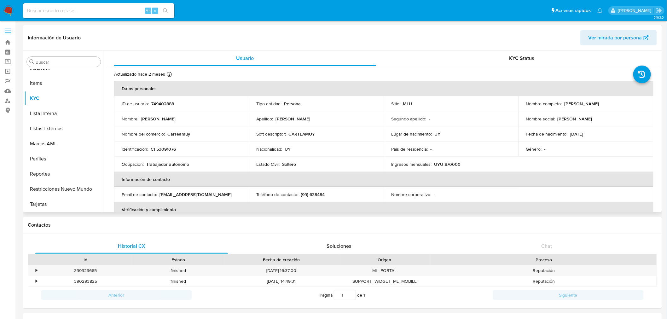
click at [163, 99] on td "ID de usuario : 749402888" at bounding box center [181, 103] width 135 height 15
click at [164, 104] on p "749402888" at bounding box center [162, 104] width 23 height 6
copy p "749402888"
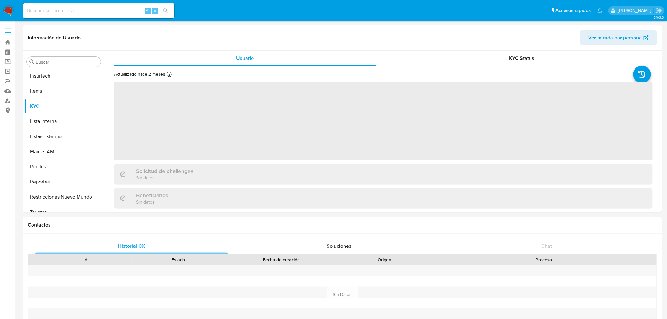
scroll to position [327, 0]
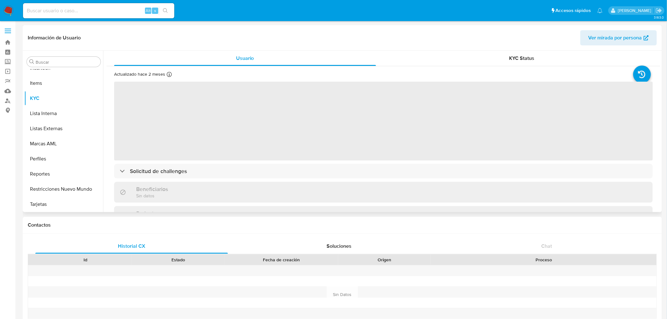
select select "10"
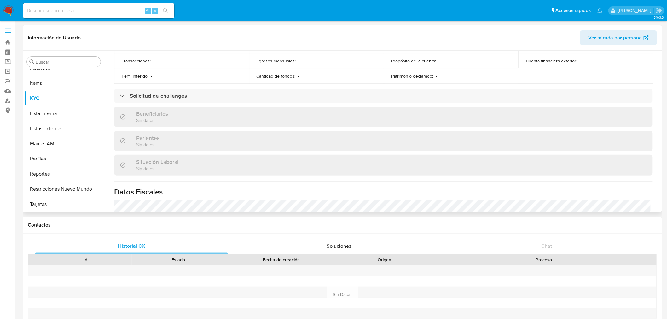
scroll to position [228, 0]
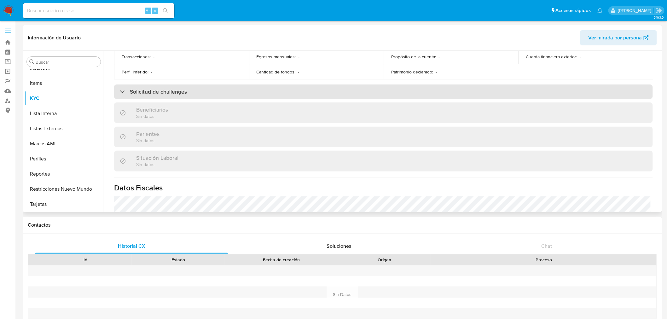
click at [194, 92] on div "Solicitud de challenges" at bounding box center [383, 91] width 539 height 14
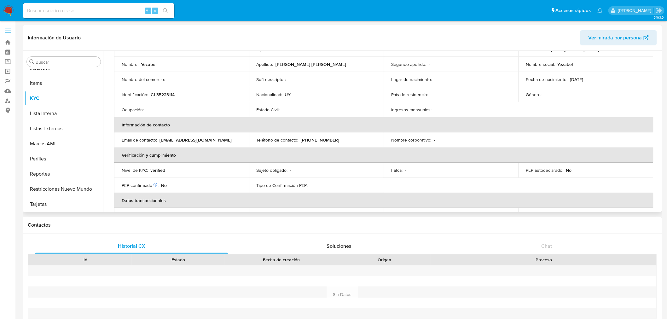
scroll to position [18, 0]
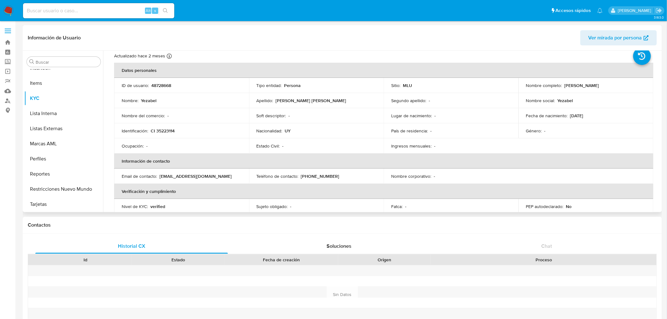
click at [164, 83] on p "48728668" at bounding box center [161, 86] width 20 height 6
copy p "48728668"
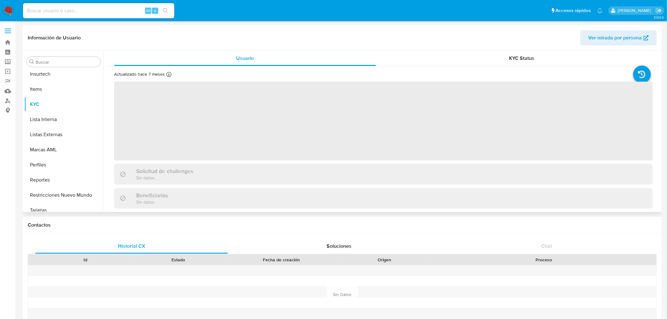
scroll to position [327, 0]
select select "10"
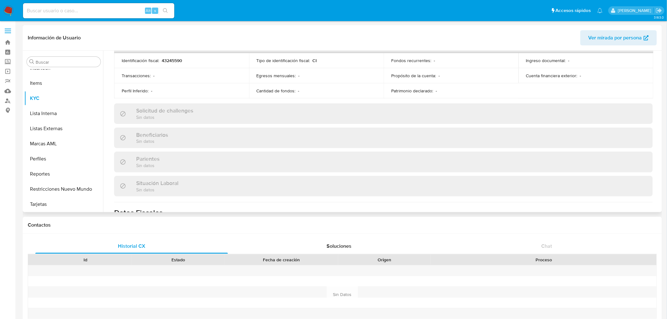
scroll to position [210, 0]
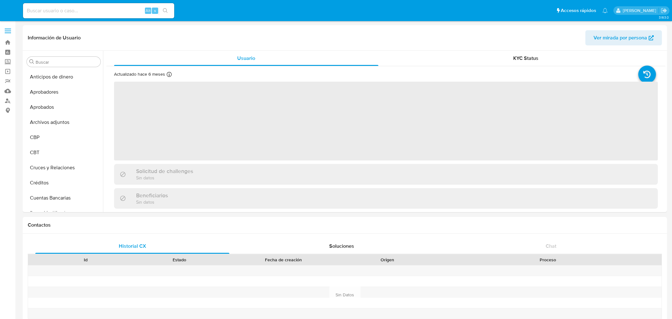
select select "10"
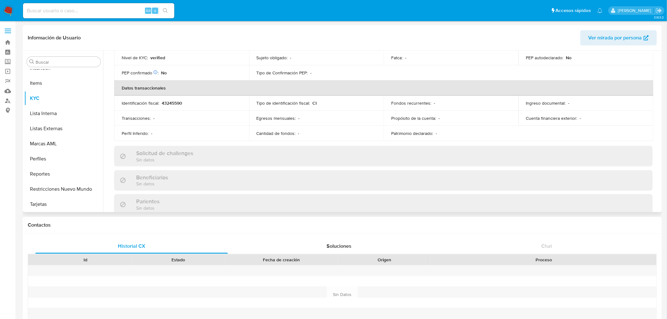
scroll to position [175, 0]
